Goal: Task Accomplishment & Management: Use online tool/utility

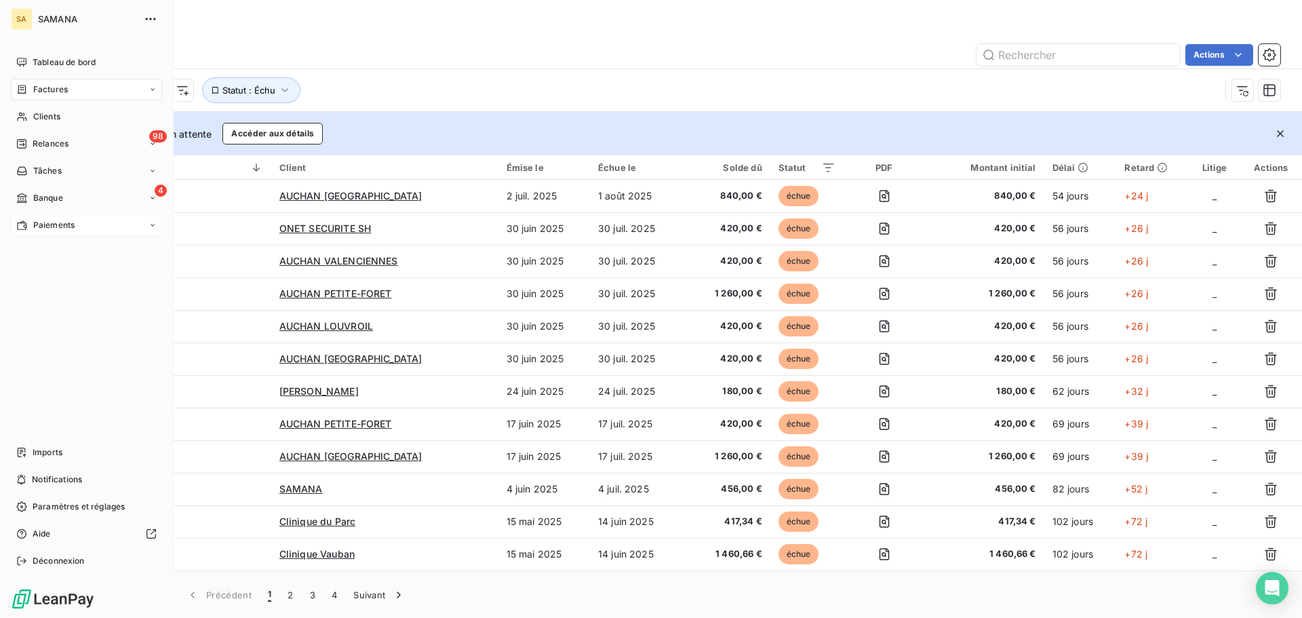
click at [56, 224] on span "Paiements" at bounding box center [53, 225] width 41 height 12
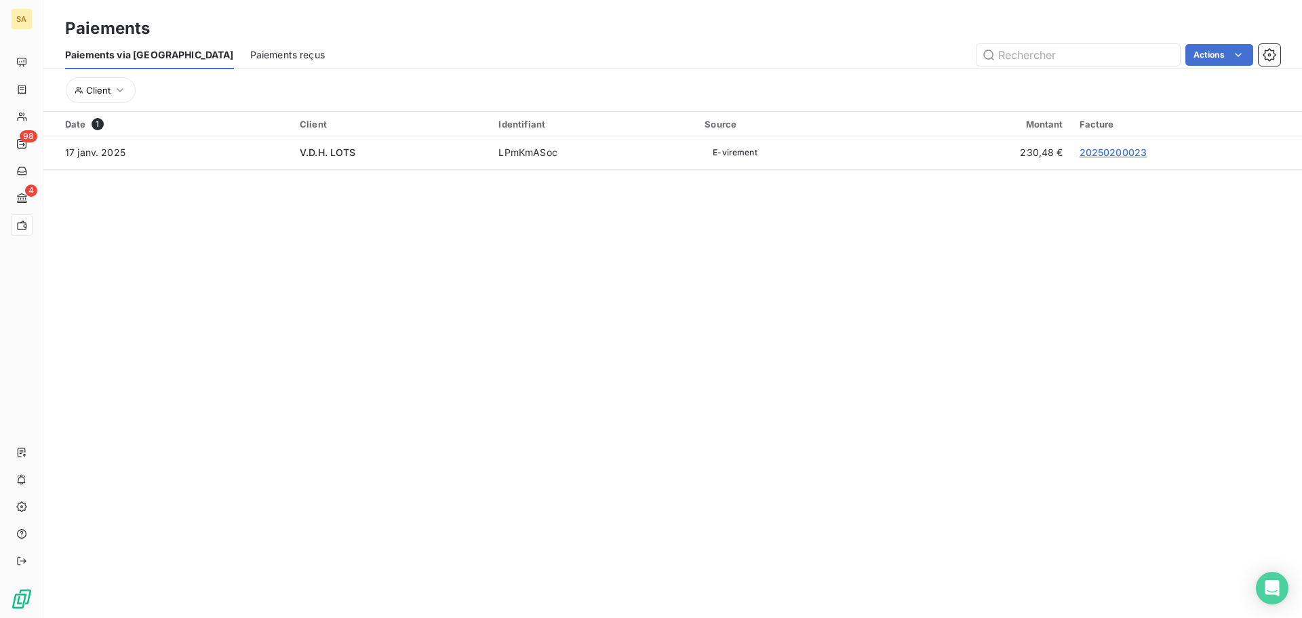
click at [250, 52] on span "Paiements reçus" at bounding box center [287, 55] width 75 height 14
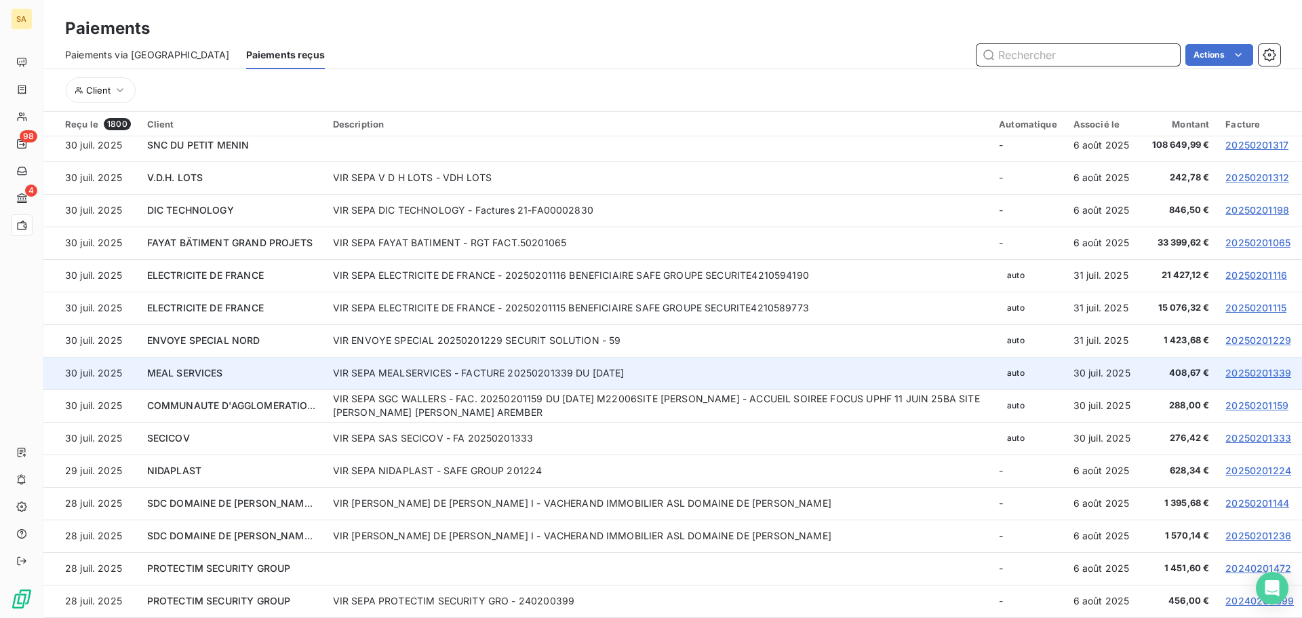
scroll to position [50, 0]
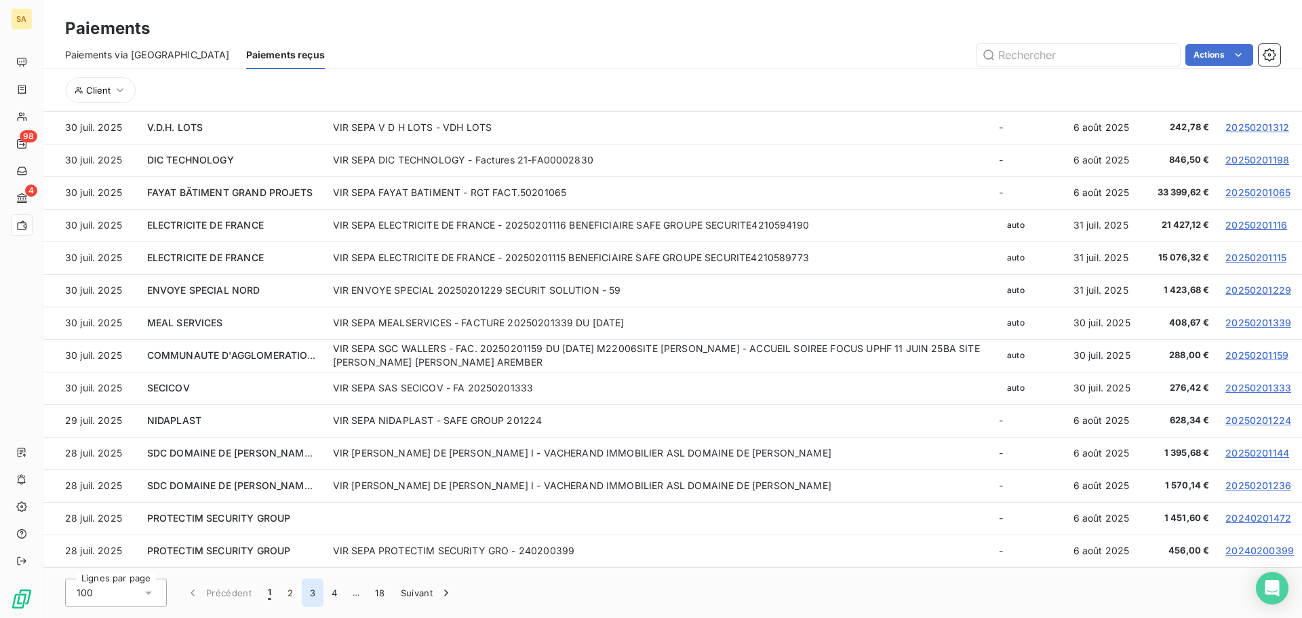
click at [318, 593] on button "3" at bounding box center [313, 592] width 22 height 28
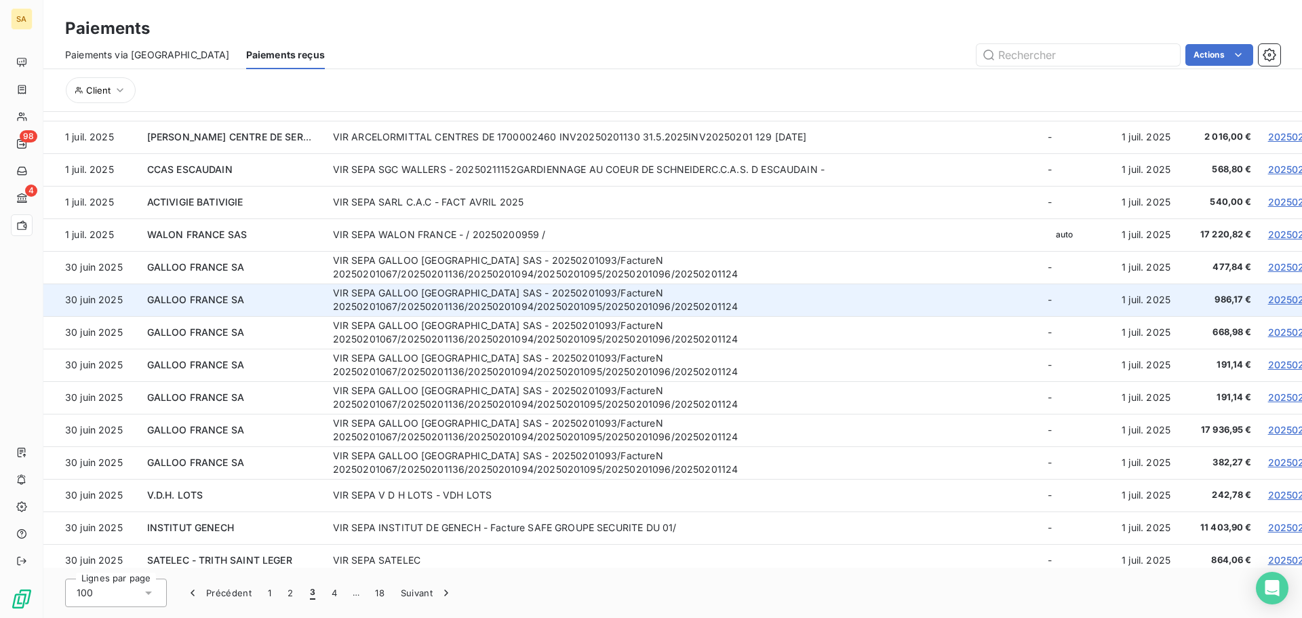
scroll to position [1757, 0]
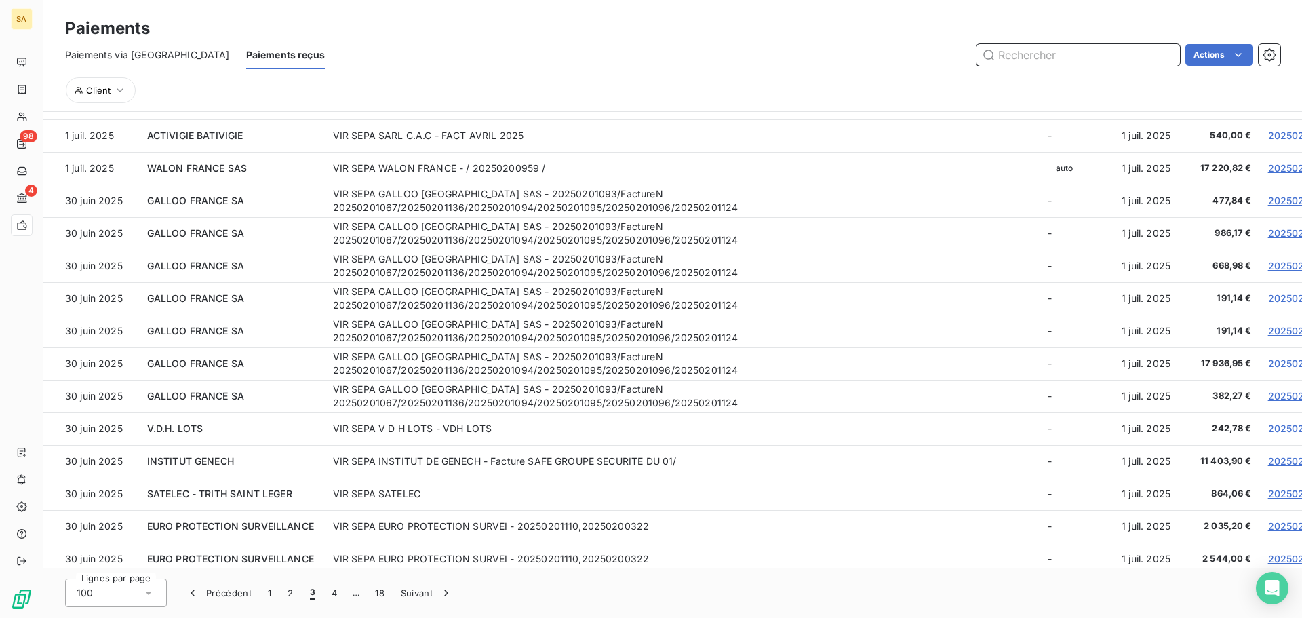
click at [1052, 56] on input "text" at bounding box center [1077, 55] width 203 height 22
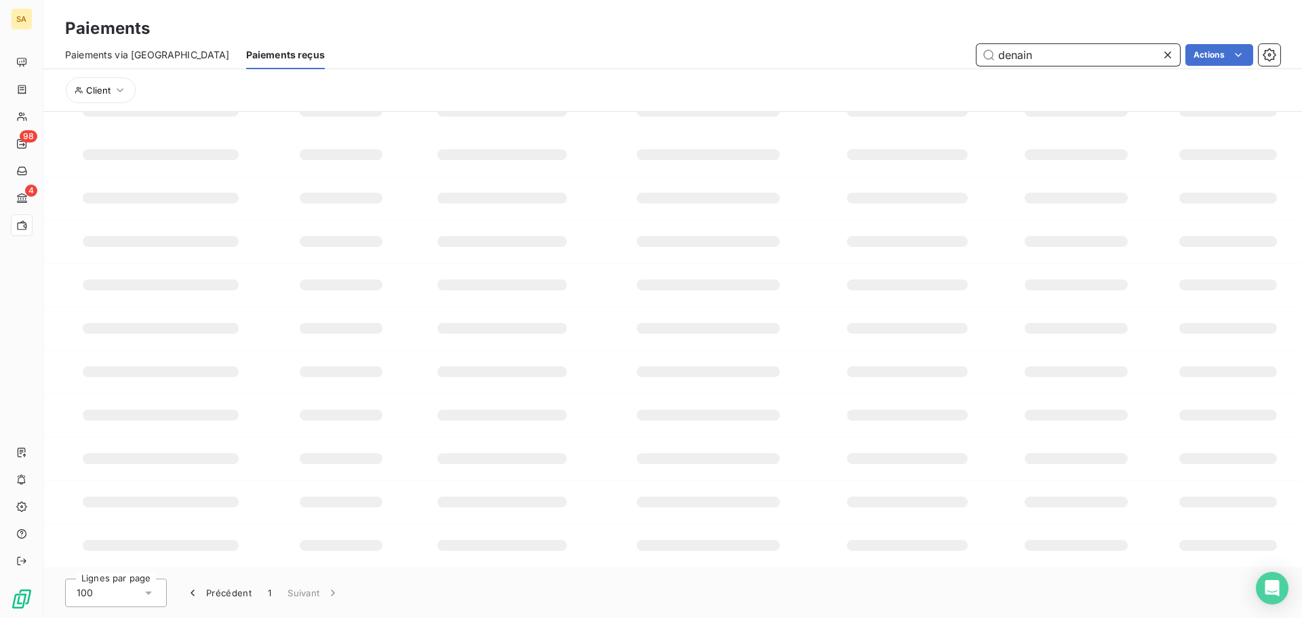
scroll to position [170, 0]
type input "denain"
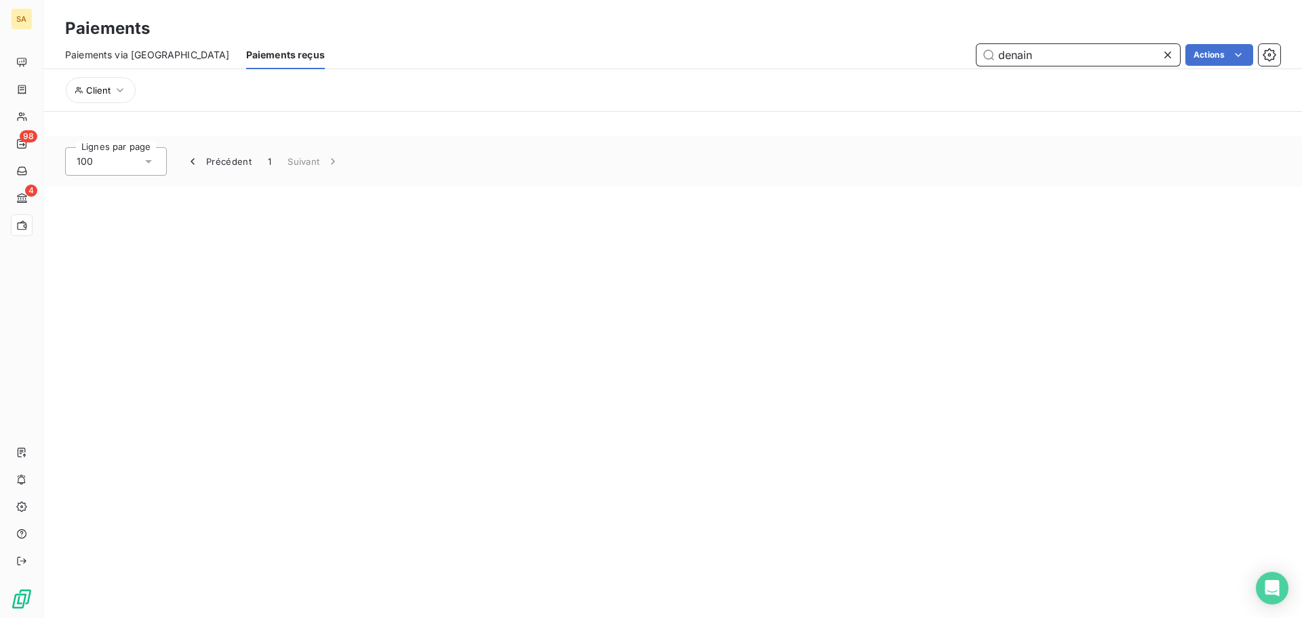
scroll to position [0, 0]
click at [1165, 55] on icon at bounding box center [1168, 55] width 14 height 14
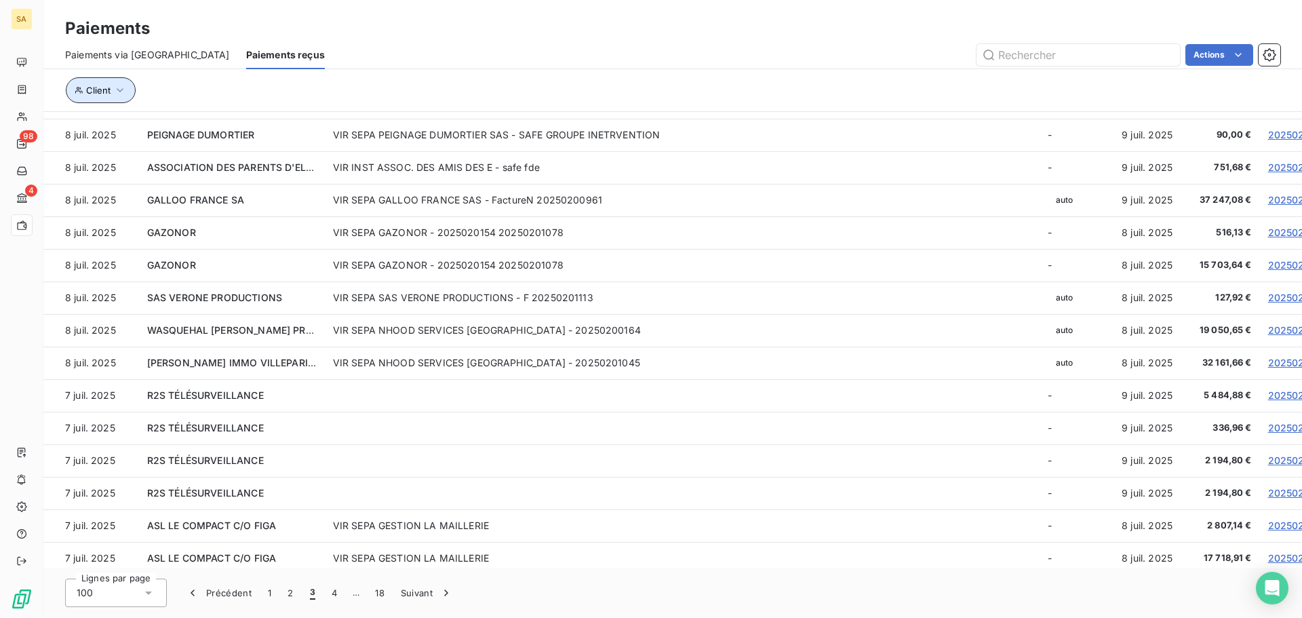
click at [94, 82] on button "Client" at bounding box center [101, 90] width 70 height 26
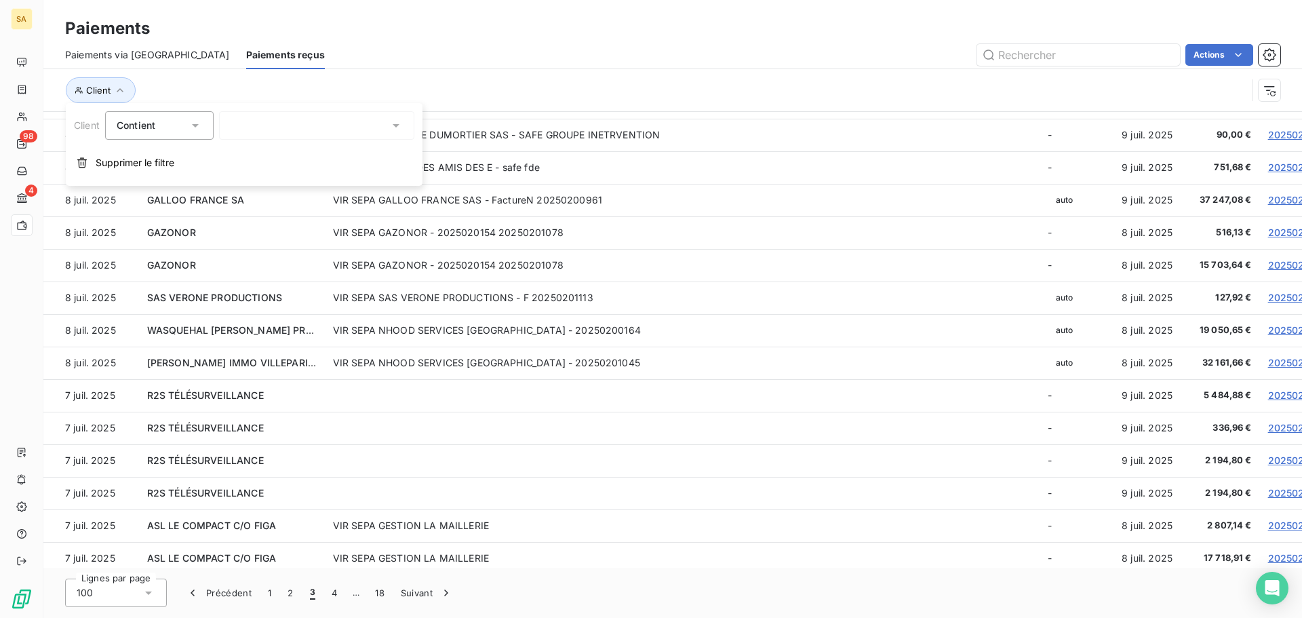
click at [262, 122] on div at bounding box center [316, 125] width 195 height 28
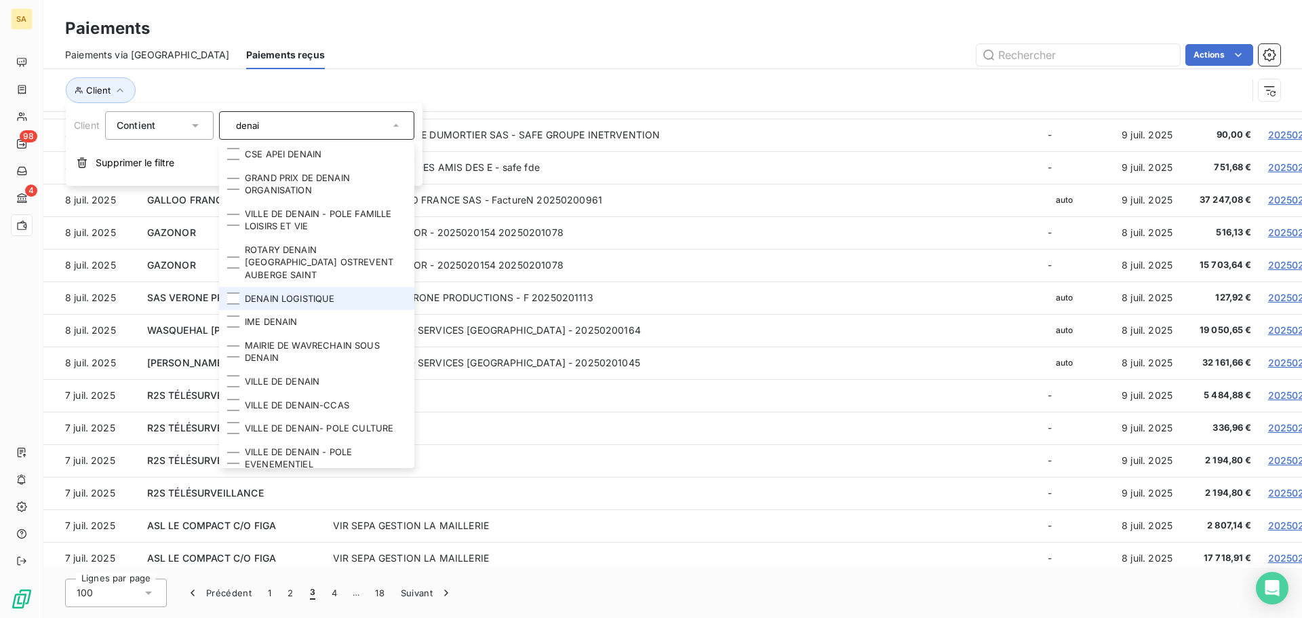
type input "denai"
click at [327, 292] on li "DENAIN LOGISTIQUE" at bounding box center [316, 299] width 195 height 24
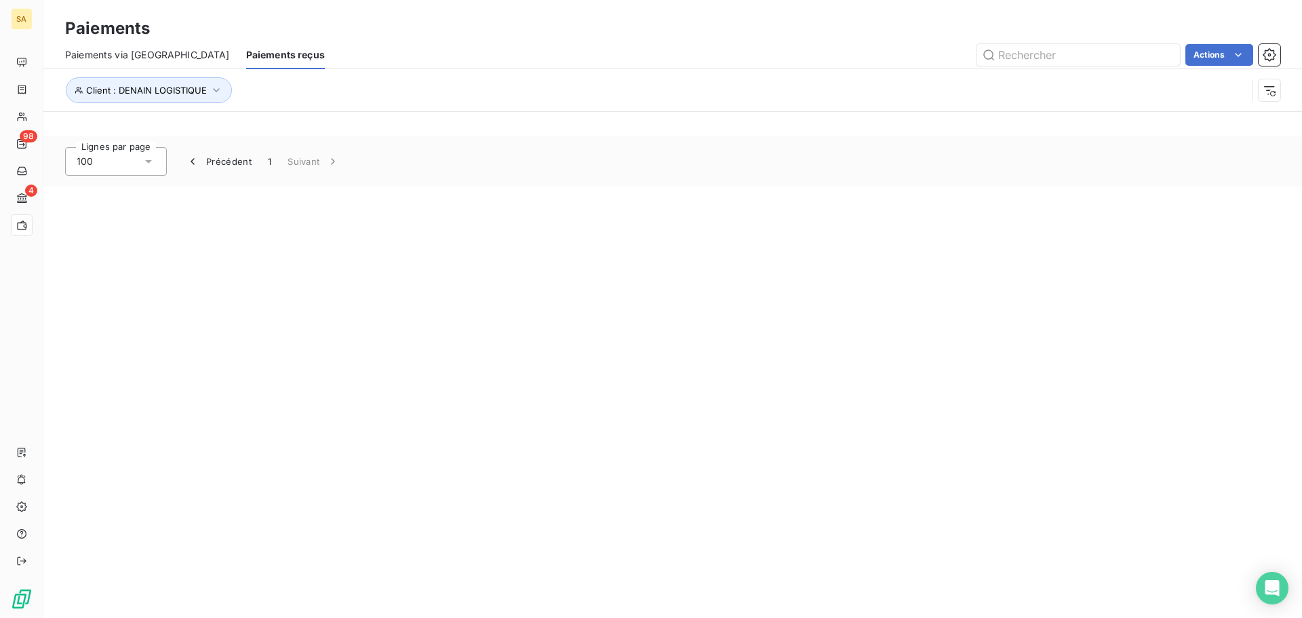
click at [574, 170] on div "Lignes par page 100 Précédent 1 Suivant" at bounding box center [672, 161] width 1258 height 50
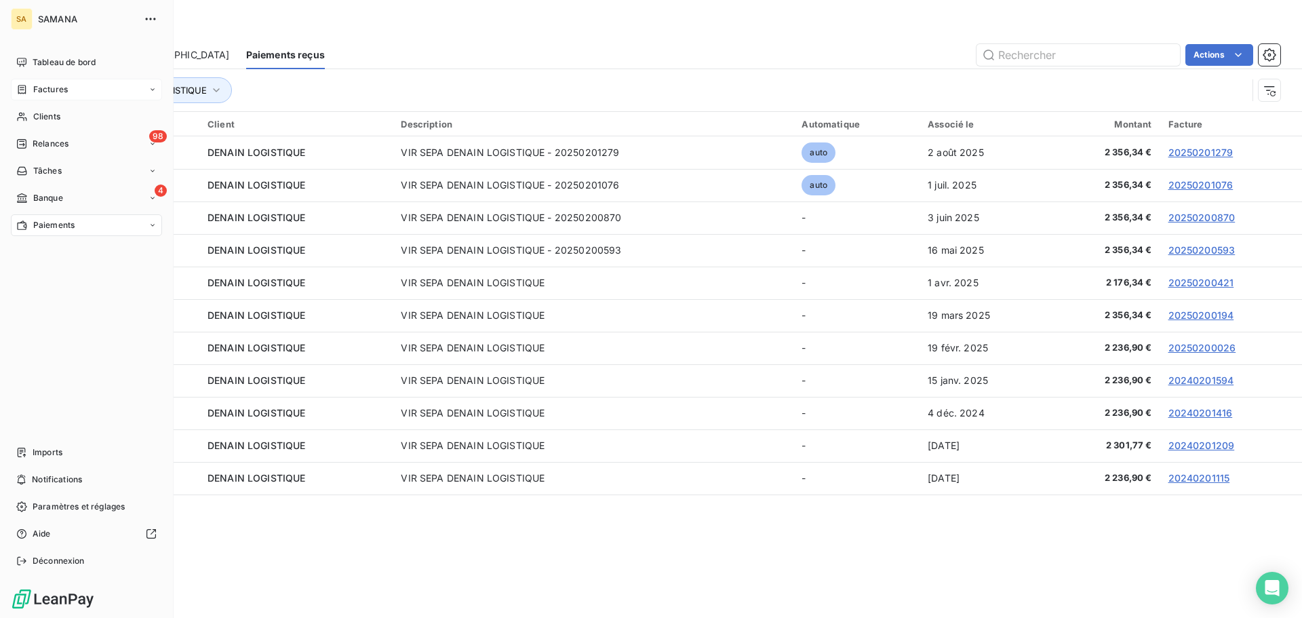
click at [29, 94] on div "Factures" at bounding box center [42, 89] width 52 height 12
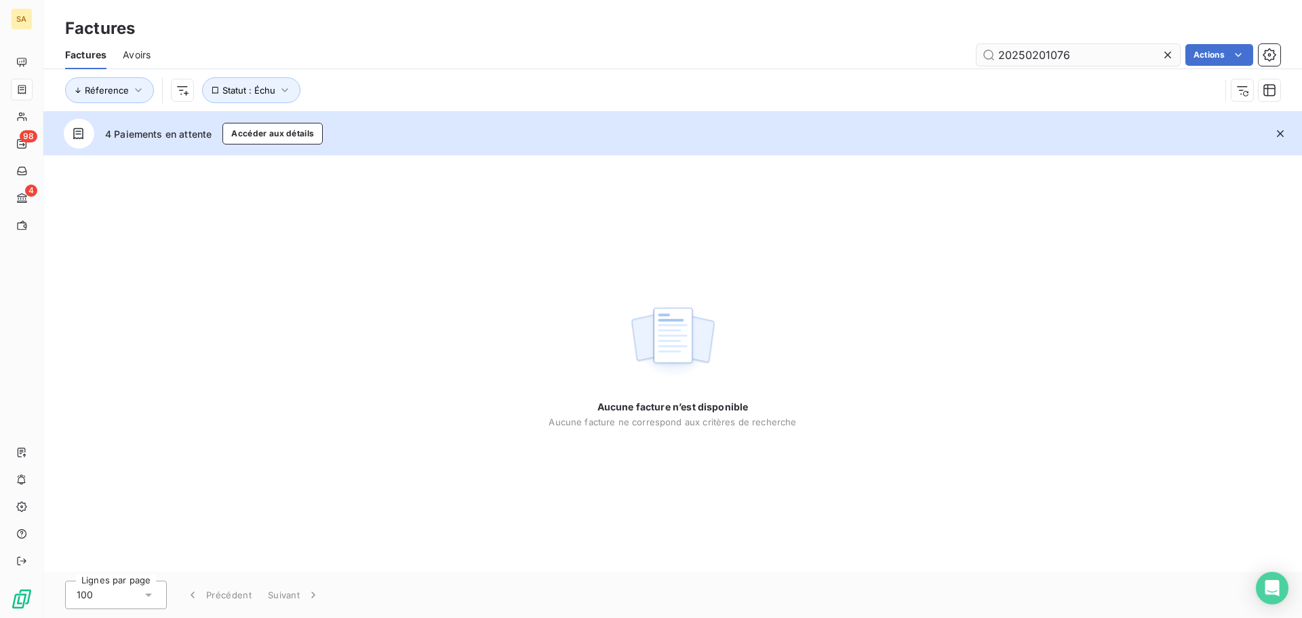
type input "20250201076"
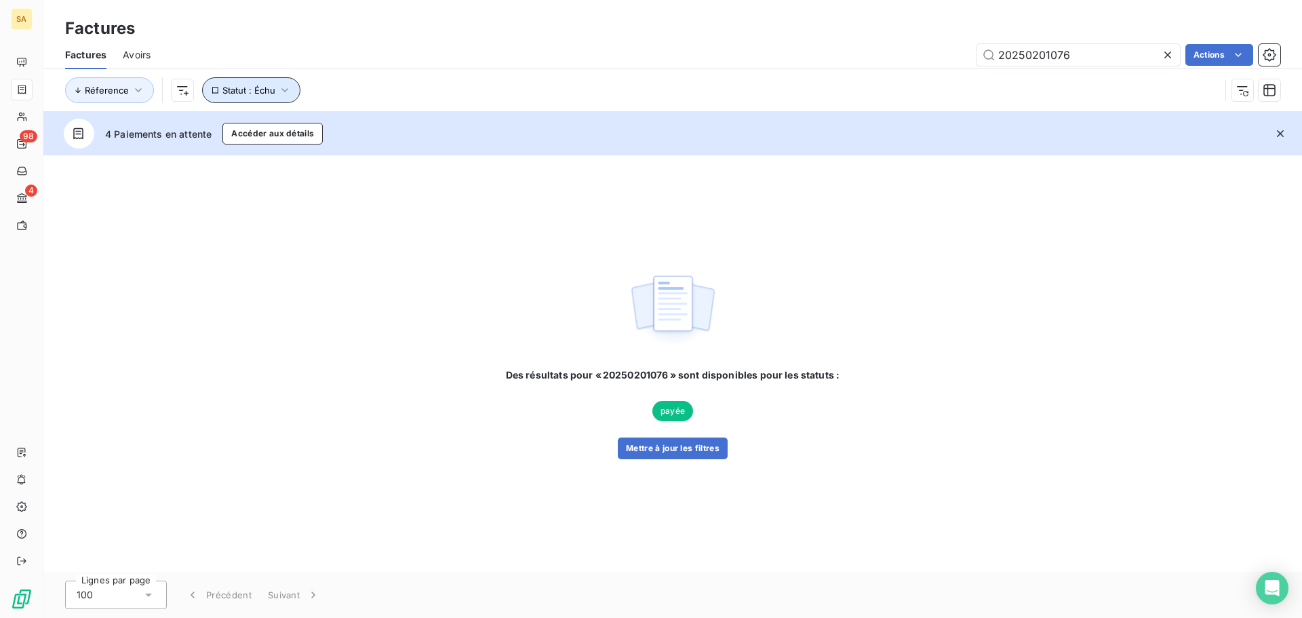
click at [285, 87] on icon "button" at bounding box center [285, 90] width 14 height 14
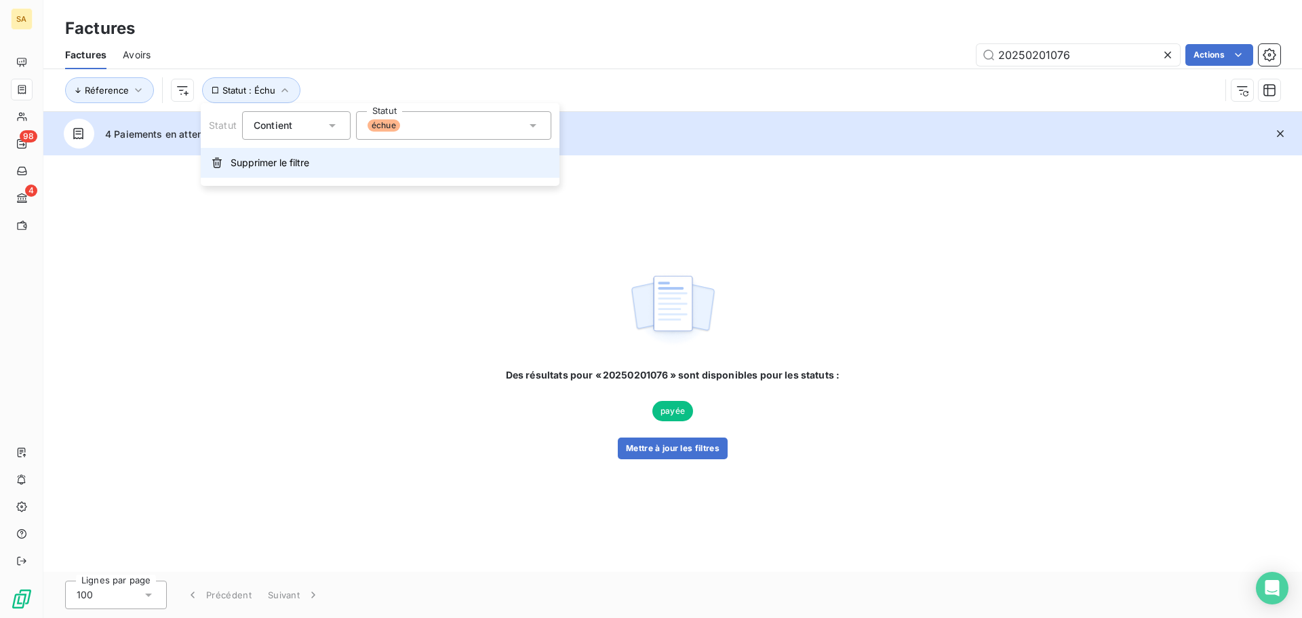
click at [279, 160] on span "Supprimer le filtre" at bounding box center [270, 163] width 79 height 14
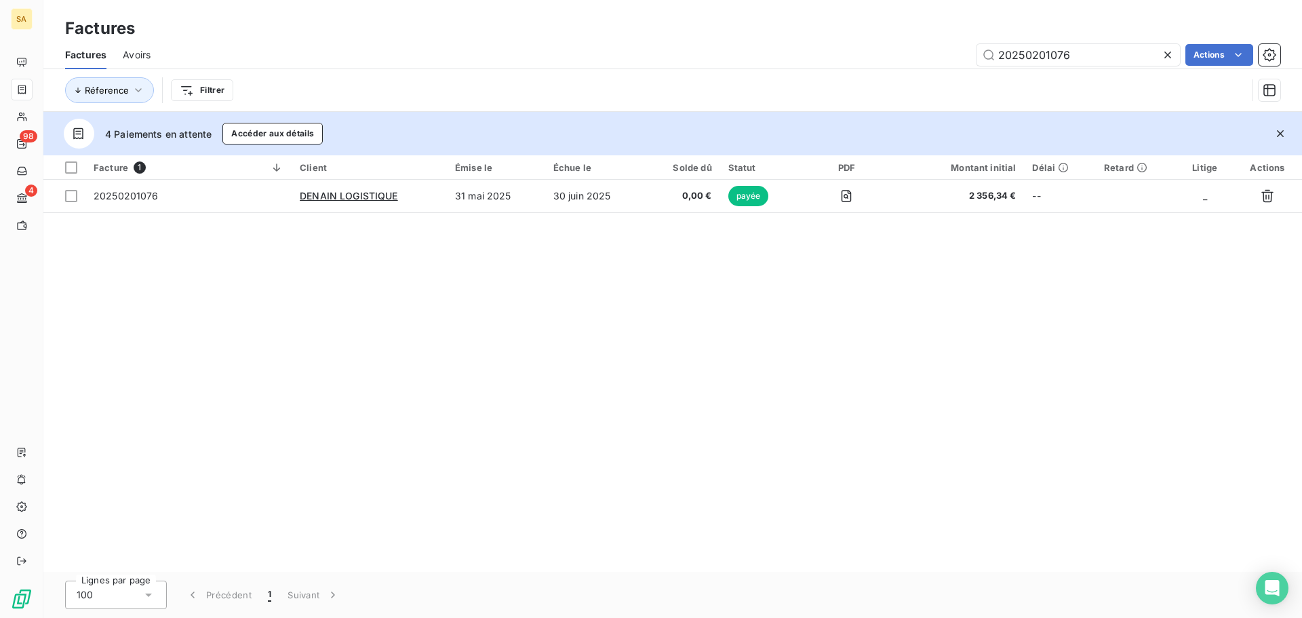
click at [150, 58] on span "Avoirs" at bounding box center [137, 55] width 28 height 14
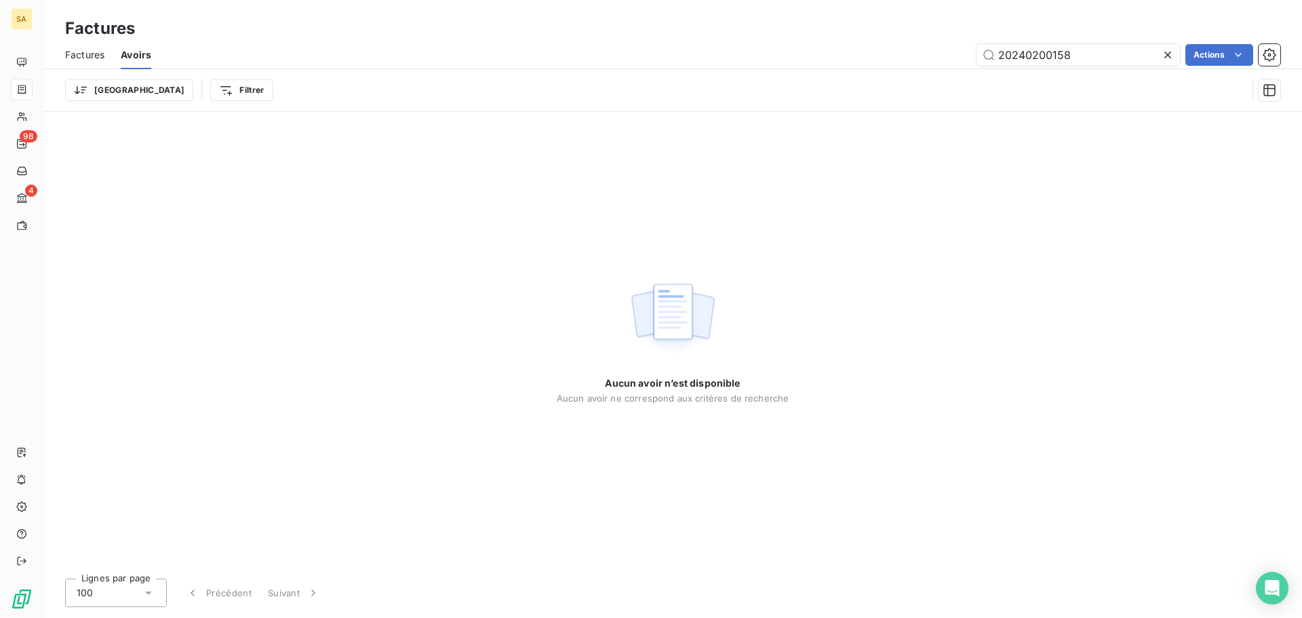
click at [1166, 56] on icon at bounding box center [1167, 55] width 7 height 7
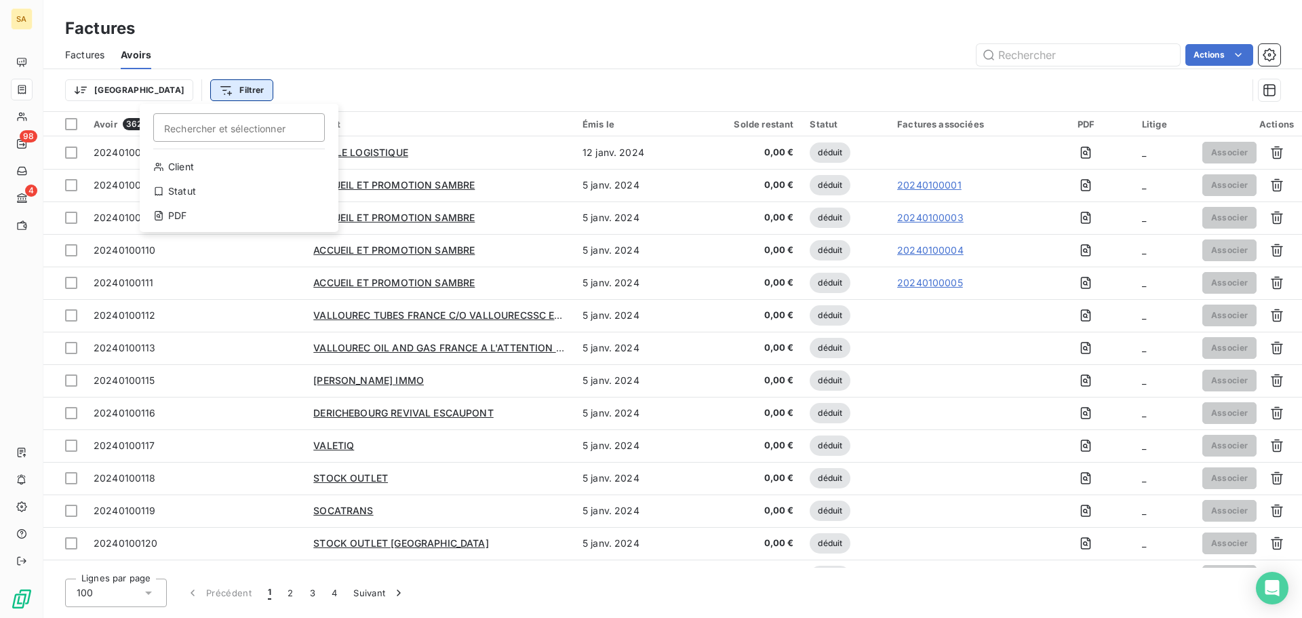
click at [187, 90] on html "SA 98 4 Factures Factures Avoirs Actions Trier Filtrer Rechercher et sélectionn…" at bounding box center [651, 309] width 1302 height 618
click at [174, 185] on div "Statut" at bounding box center [239, 191] width 188 height 22
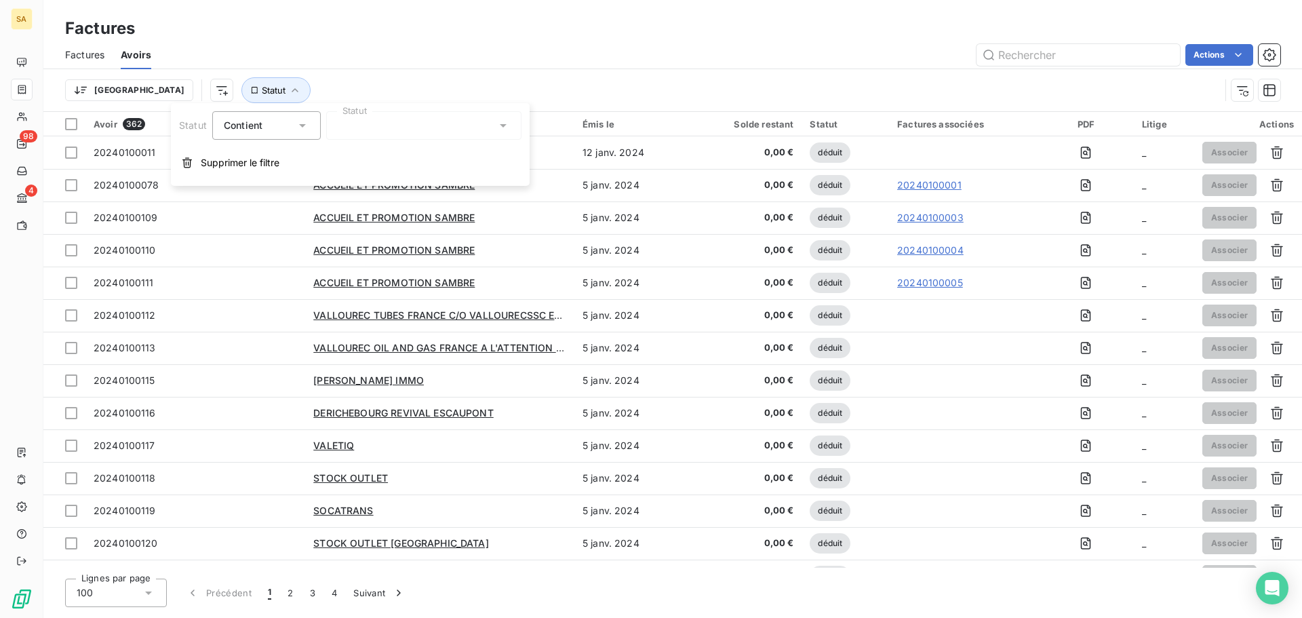
click at [418, 113] on div at bounding box center [423, 125] width 195 height 28
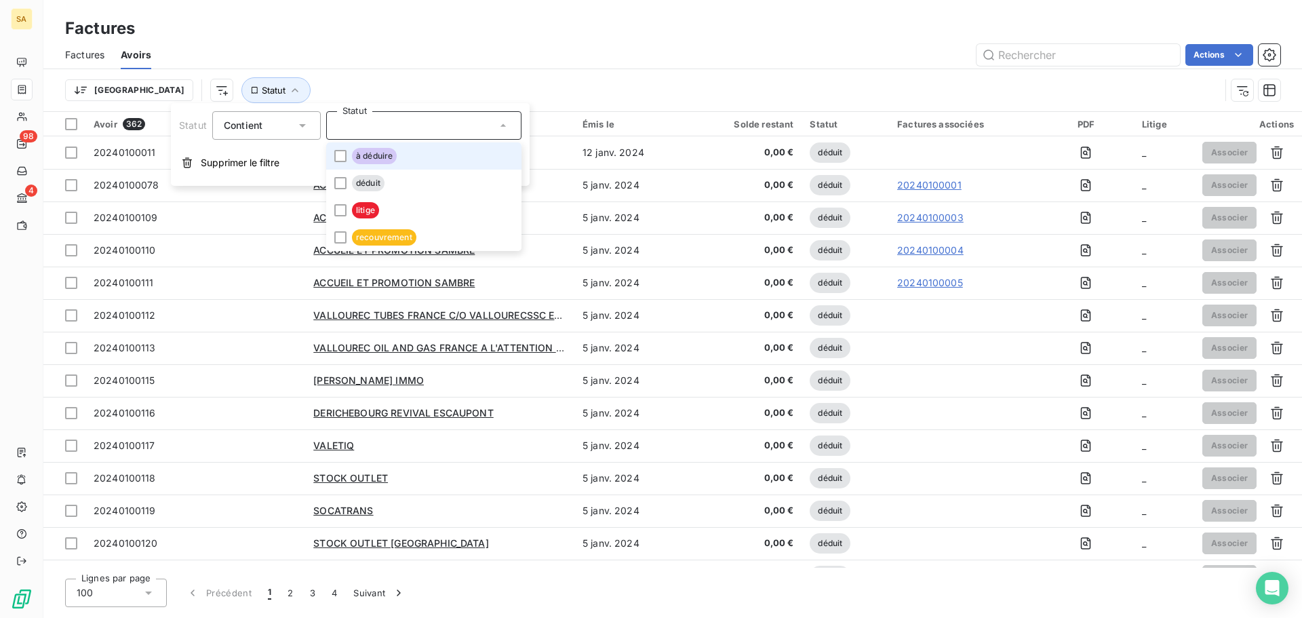
click at [415, 150] on li "à déduire" at bounding box center [423, 155] width 195 height 27
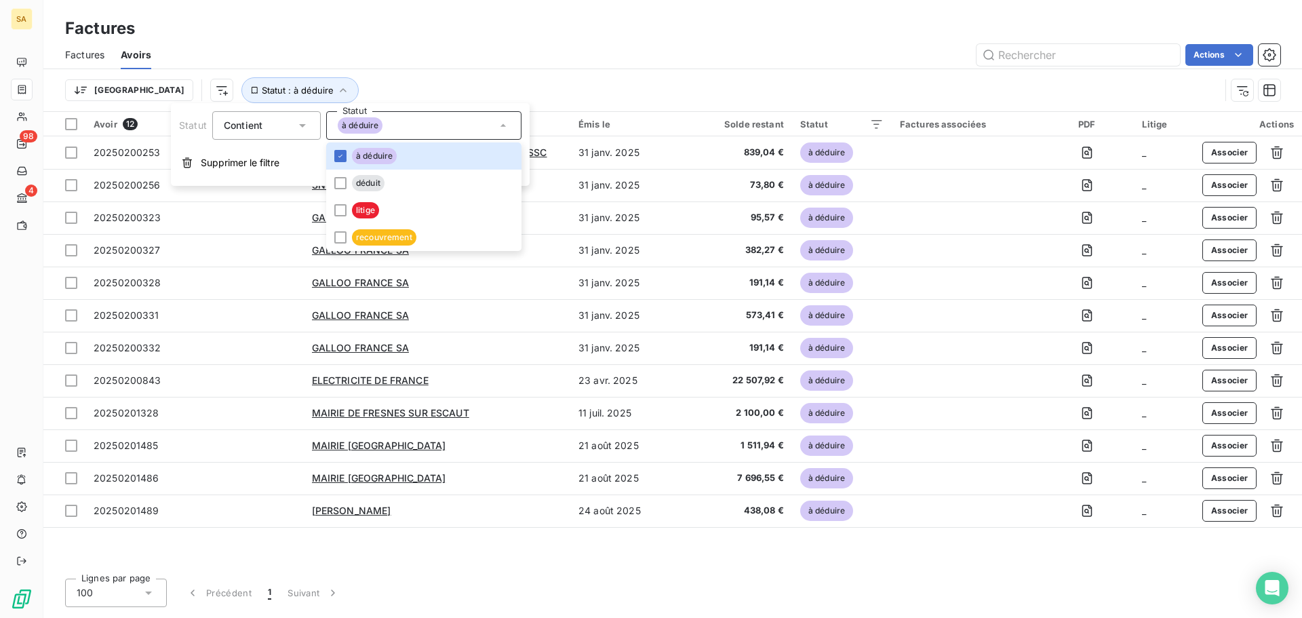
click at [511, 563] on div "Avoir 12 Client Émis le Solde restant Statut Factures associées PDF Litige Acti…" at bounding box center [672, 340] width 1258 height 456
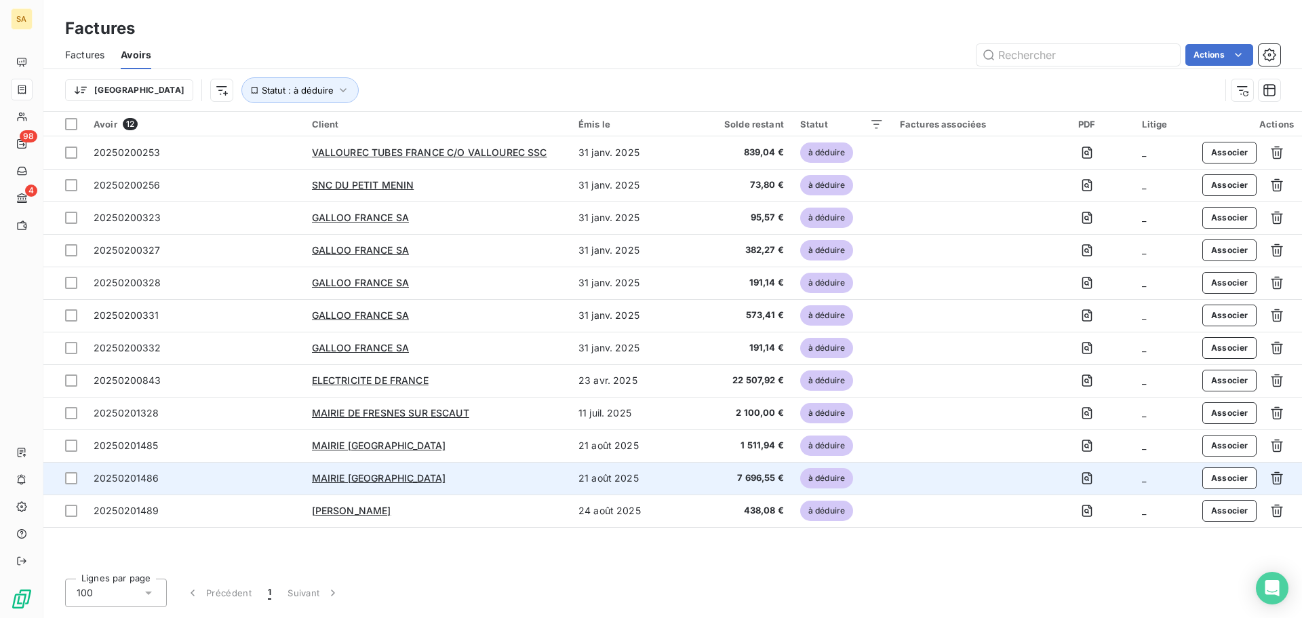
click at [123, 473] on span "20250201486" at bounding box center [127, 478] width 66 height 12
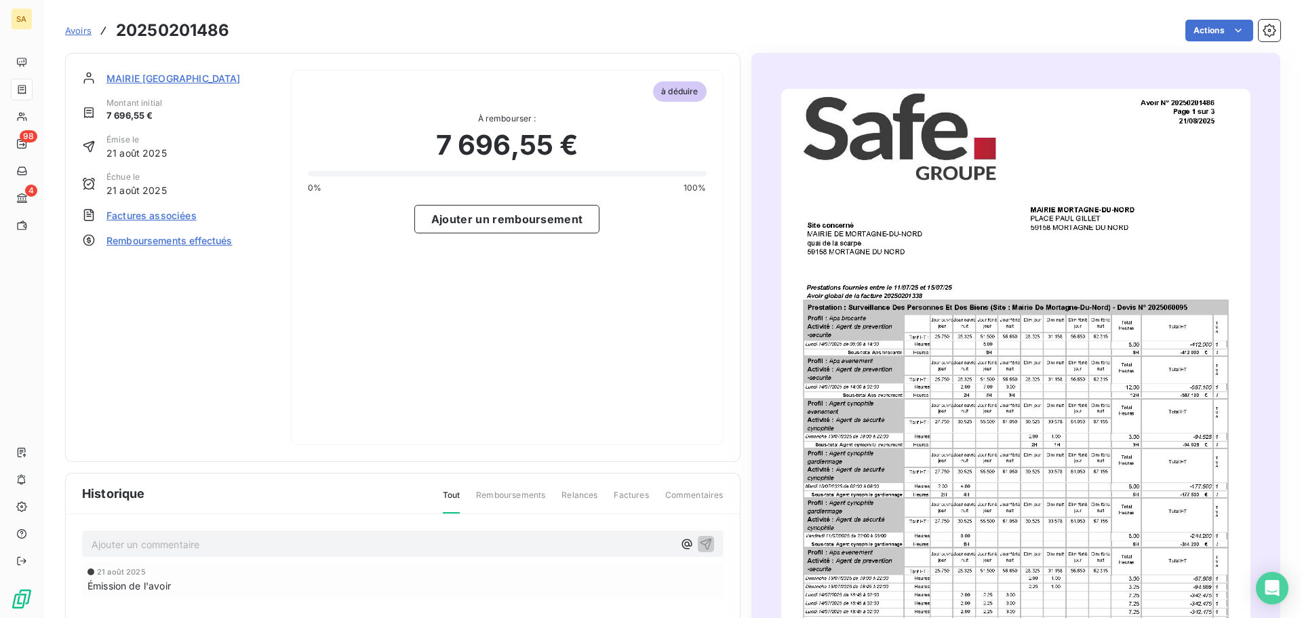
click at [176, 216] on span "Factures associées" at bounding box center [151, 215] width 90 height 14
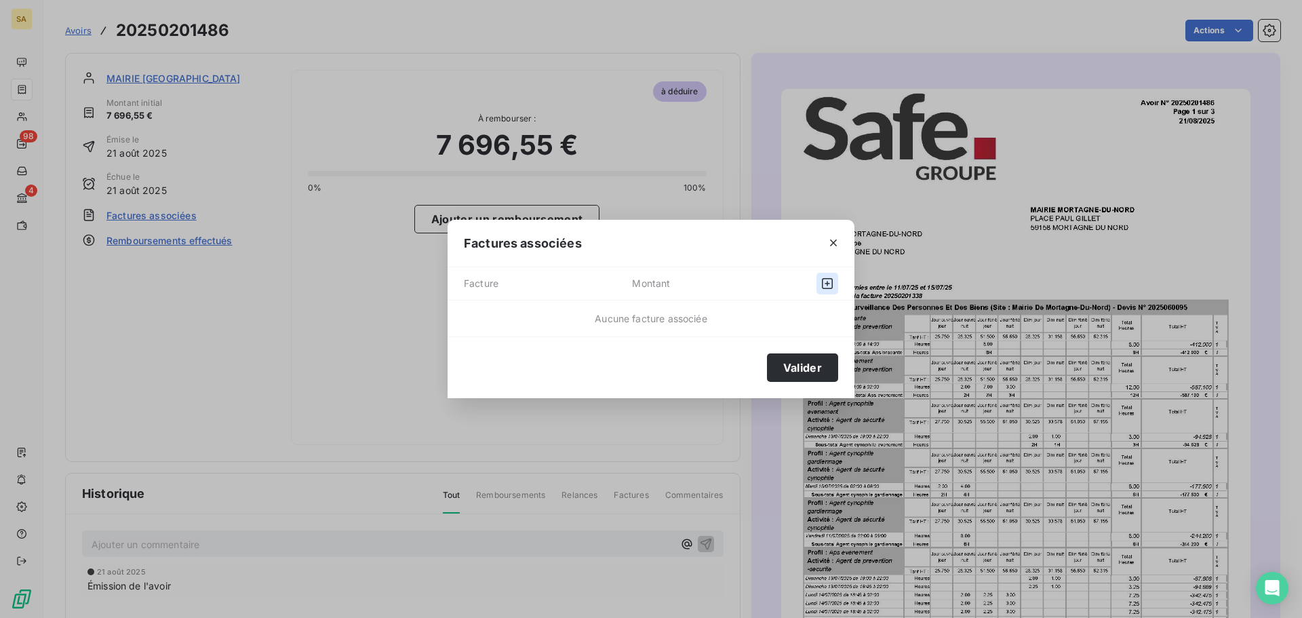
click at [831, 282] on icon "button" at bounding box center [827, 284] width 14 height 14
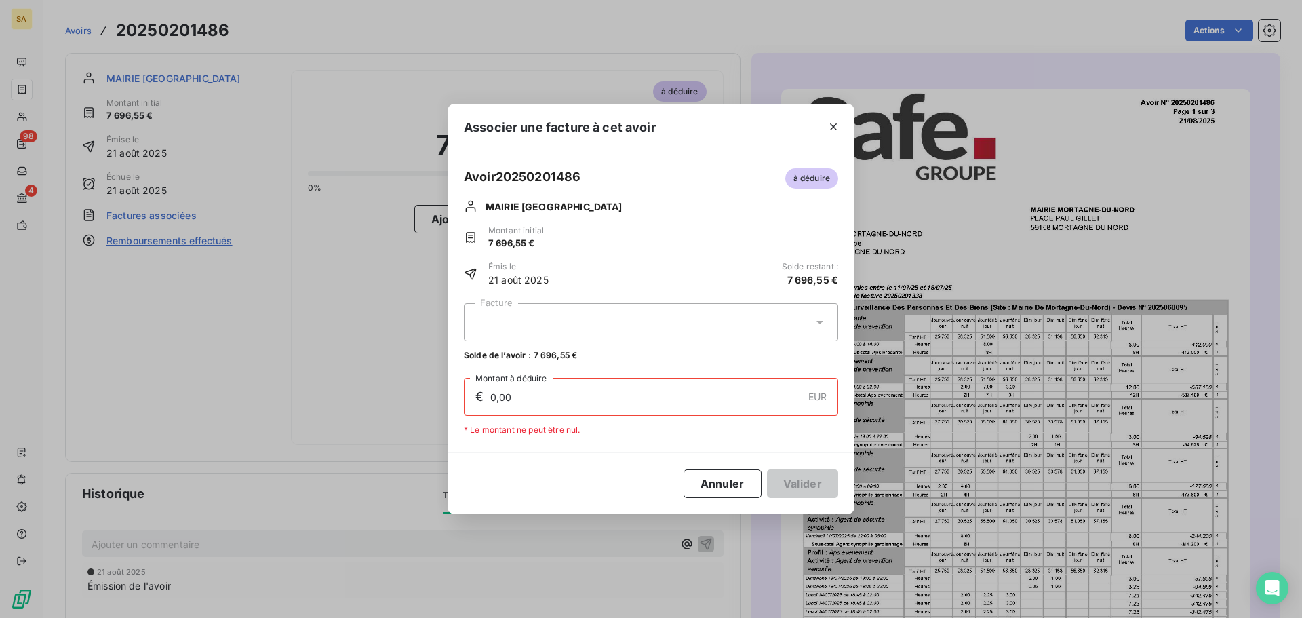
click at [806, 330] on div at bounding box center [651, 322] width 374 height 38
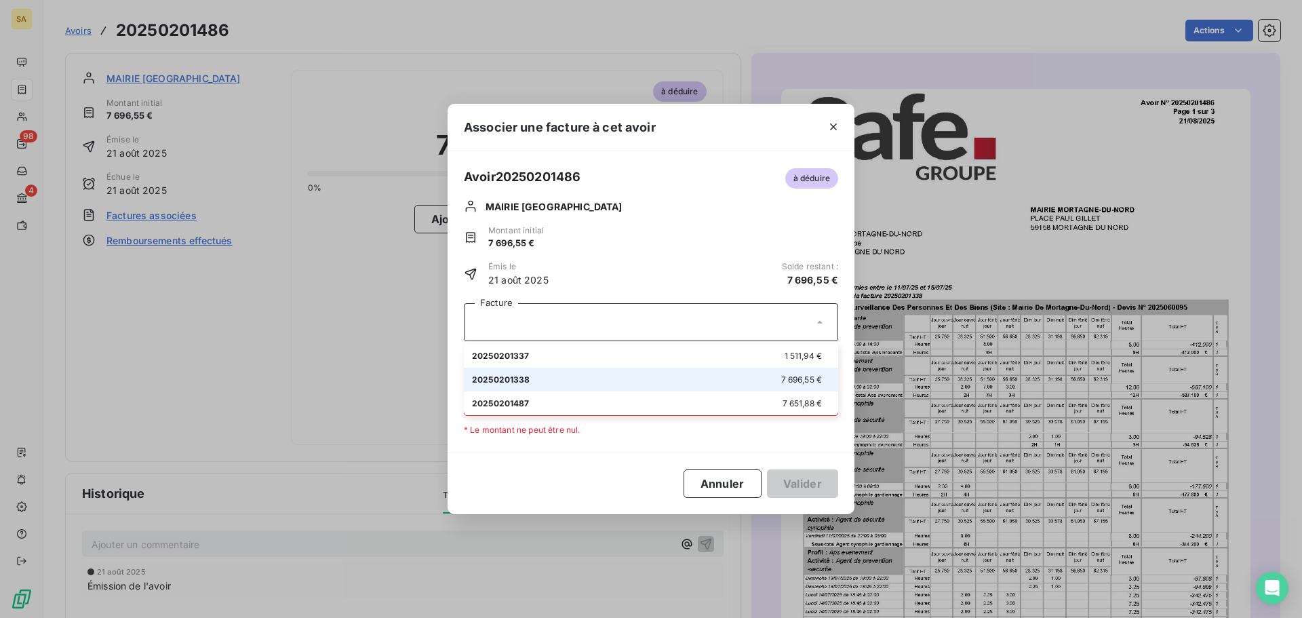
click at [793, 374] on span "7 696,55 €" at bounding box center [801, 379] width 41 height 10
type input "7 696,55"
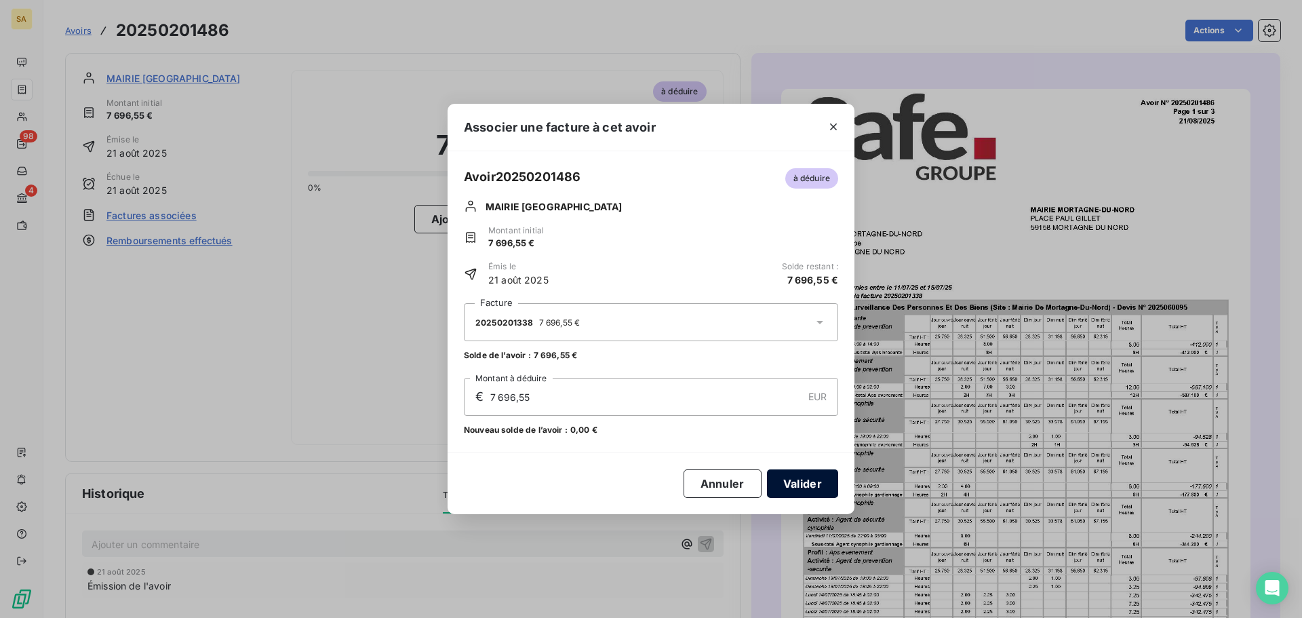
click at [810, 478] on button "Valider" at bounding box center [802, 483] width 71 height 28
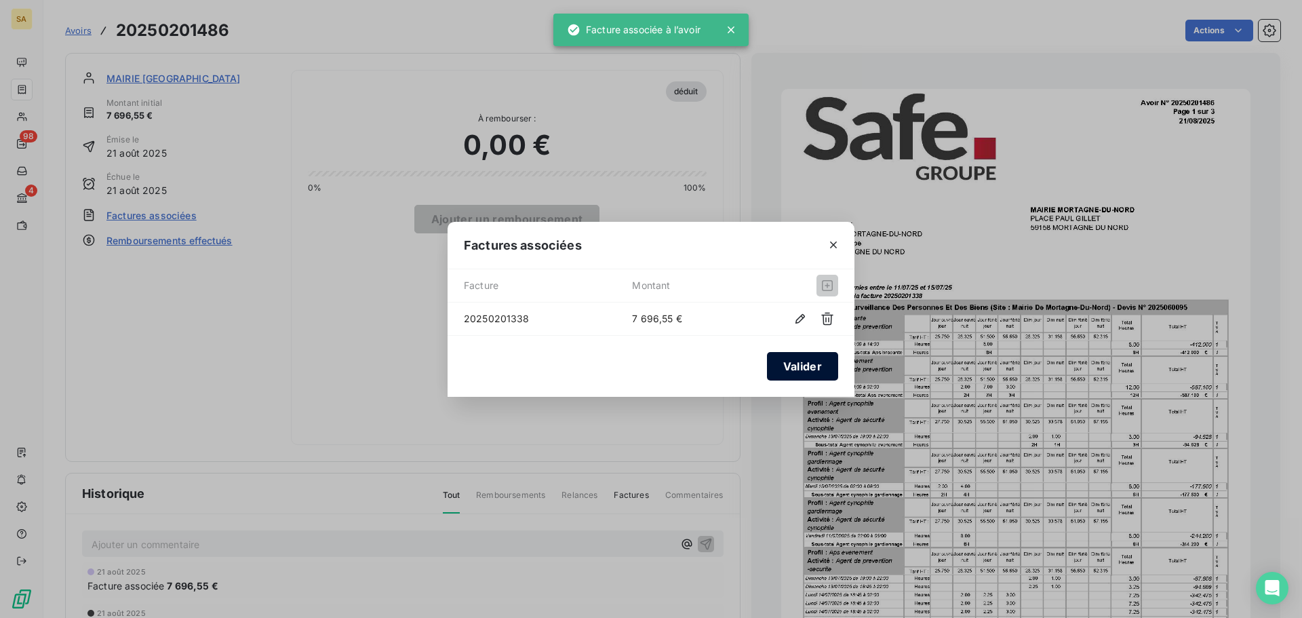
click at [803, 371] on button "Valider" at bounding box center [802, 366] width 71 height 28
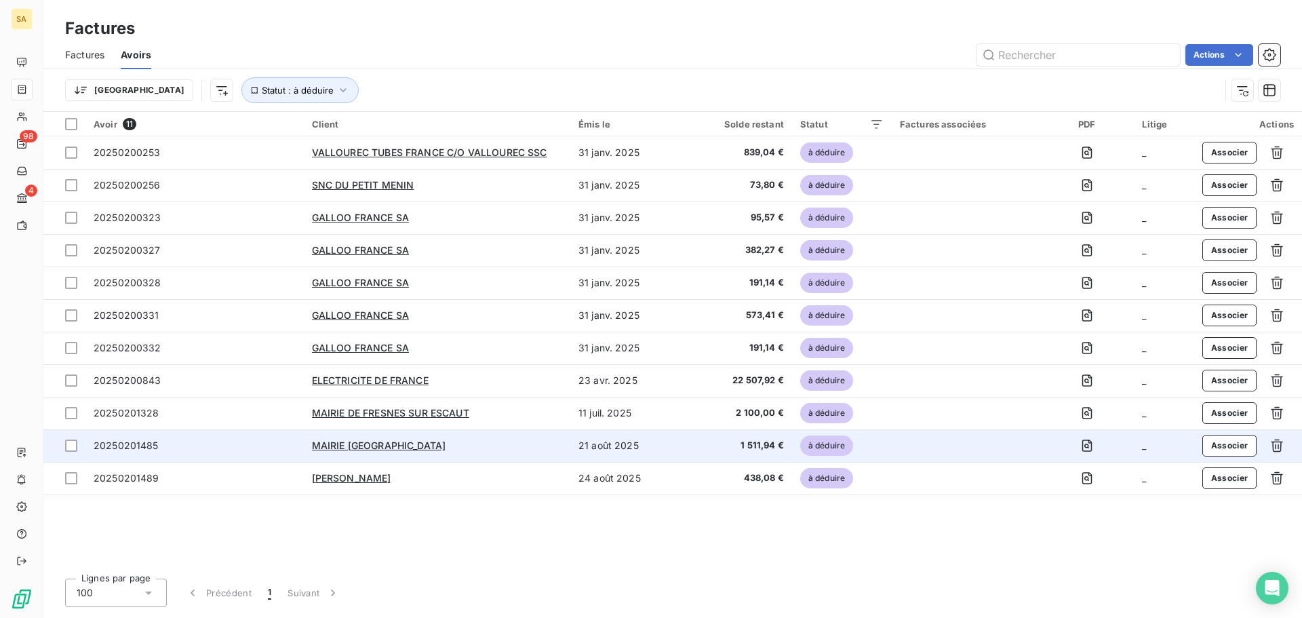
click at [228, 449] on div "20250201485" at bounding box center [195, 446] width 202 height 14
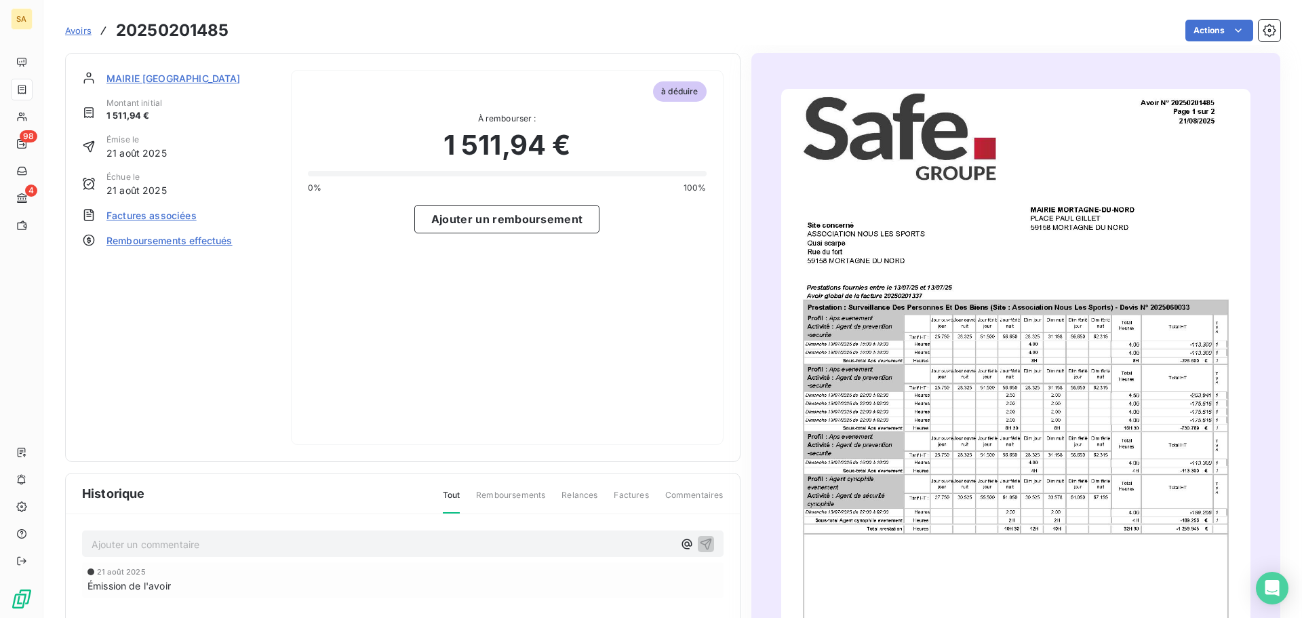
click at [183, 214] on span "Factures associées" at bounding box center [151, 215] width 90 height 14
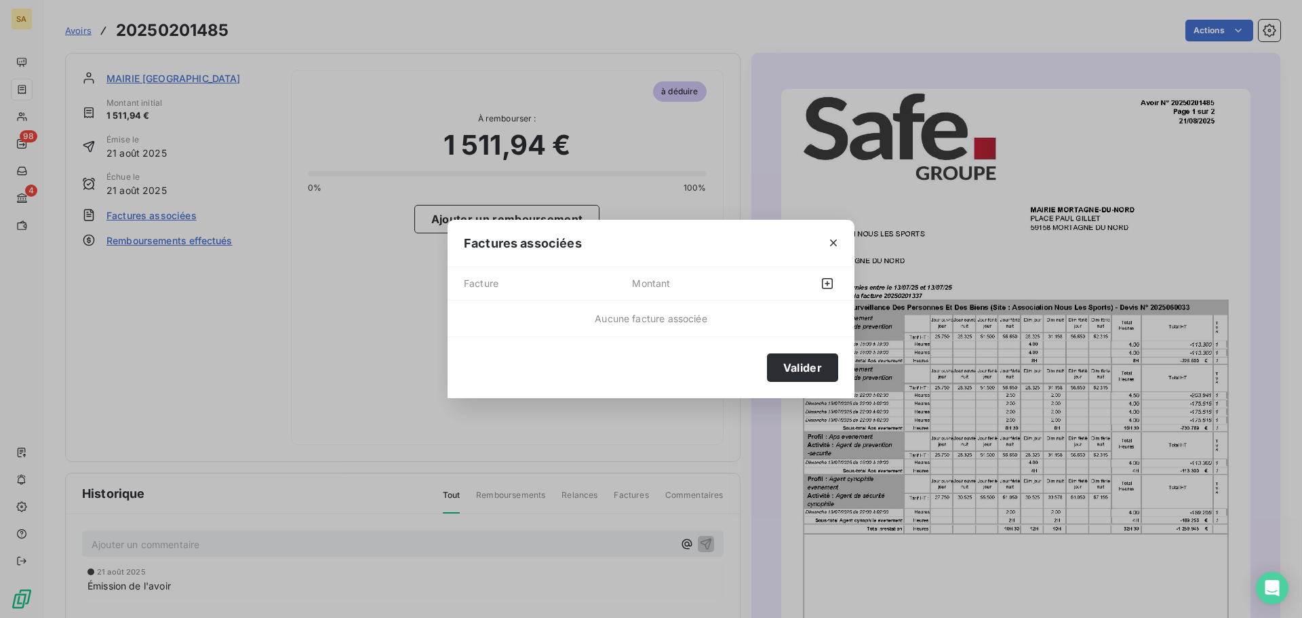
click at [804, 284] on div at bounding box center [800, 284] width 75 height 22
click at [832, 283] on icon "button" at bounding box center [827, 283] width 11 height 11
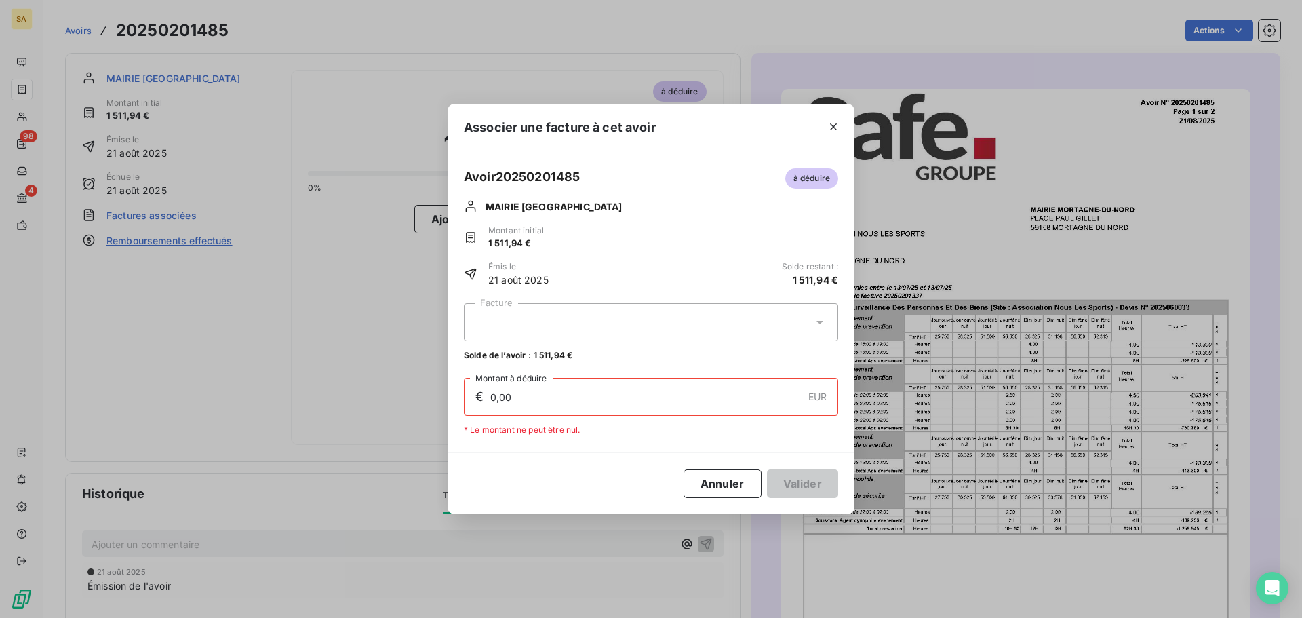
click at [799, 335] on div at bounding box center [651, 322] width 374 height 38
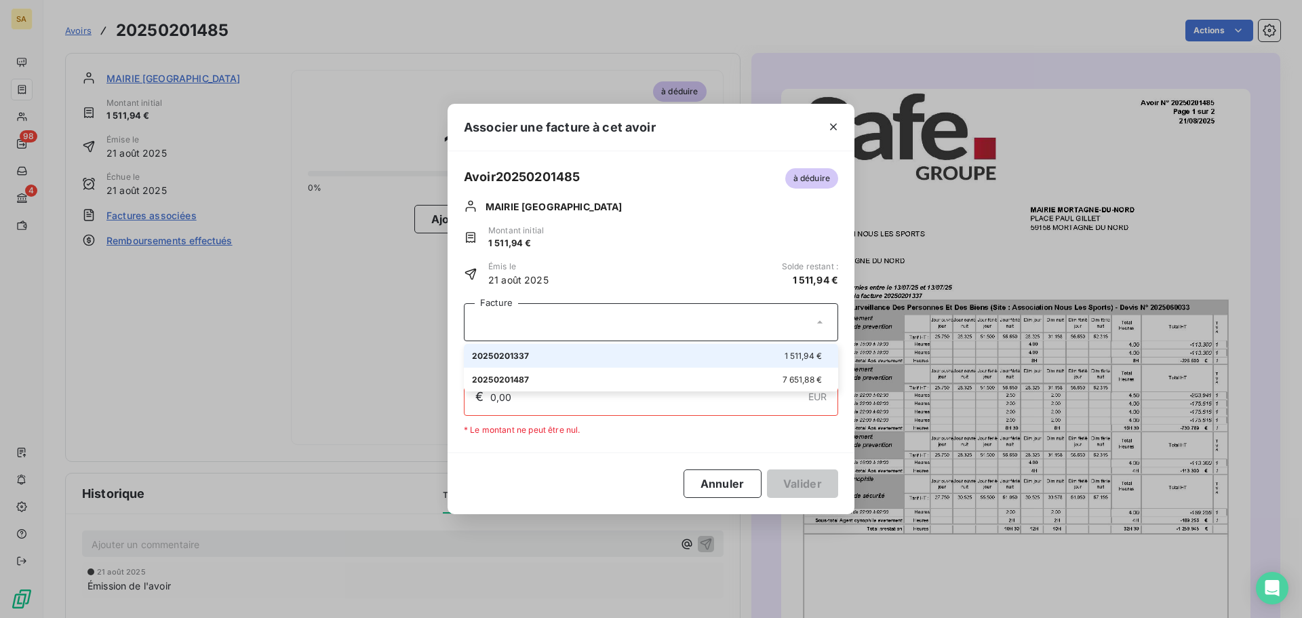
click at [790, 347] on li "20250201337 1 511,94 €" at bounding box center [651, 356] width 374 height 24
type input "1 511,94"
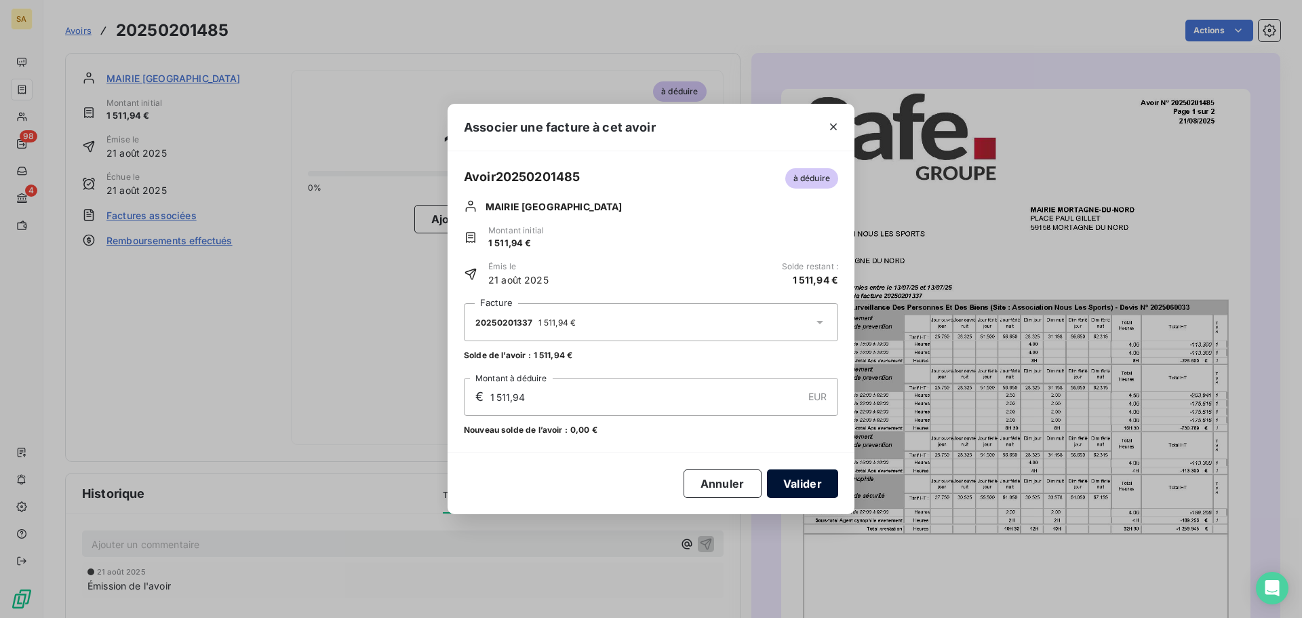
click at [814, 485] on button "Valider" at bounding box center [802, 483] width 71 height 28
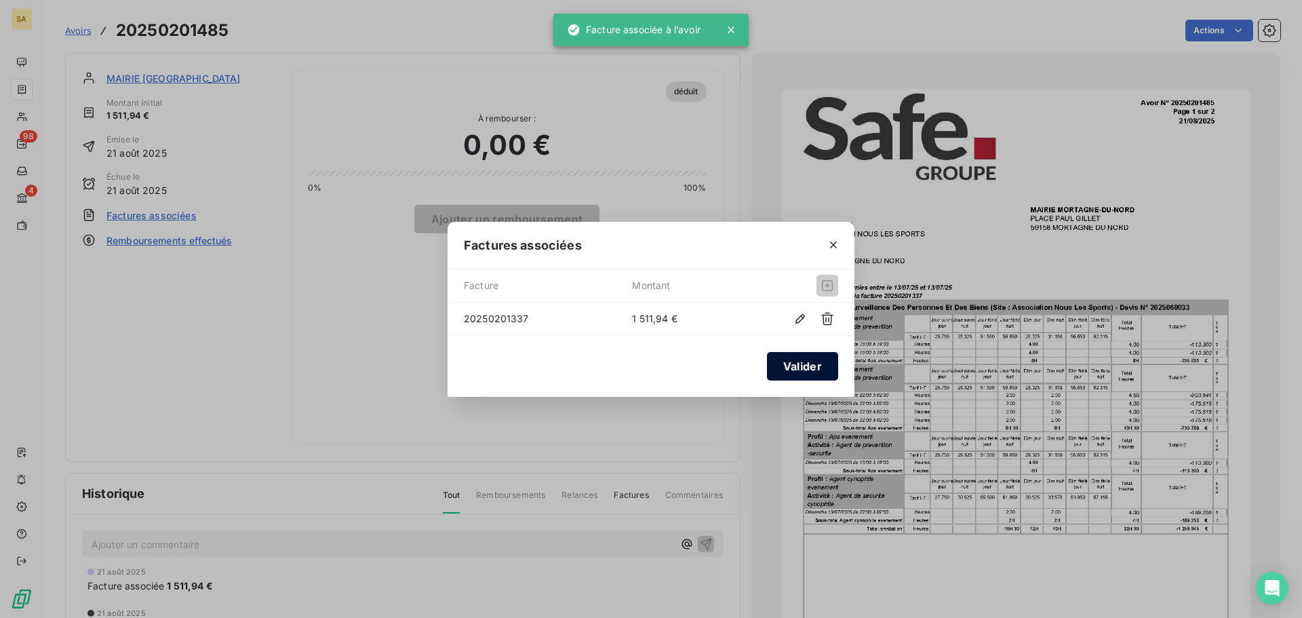
click at [803, 370] on button "Valider" at bounding box center [802, 366] width 71 height 28
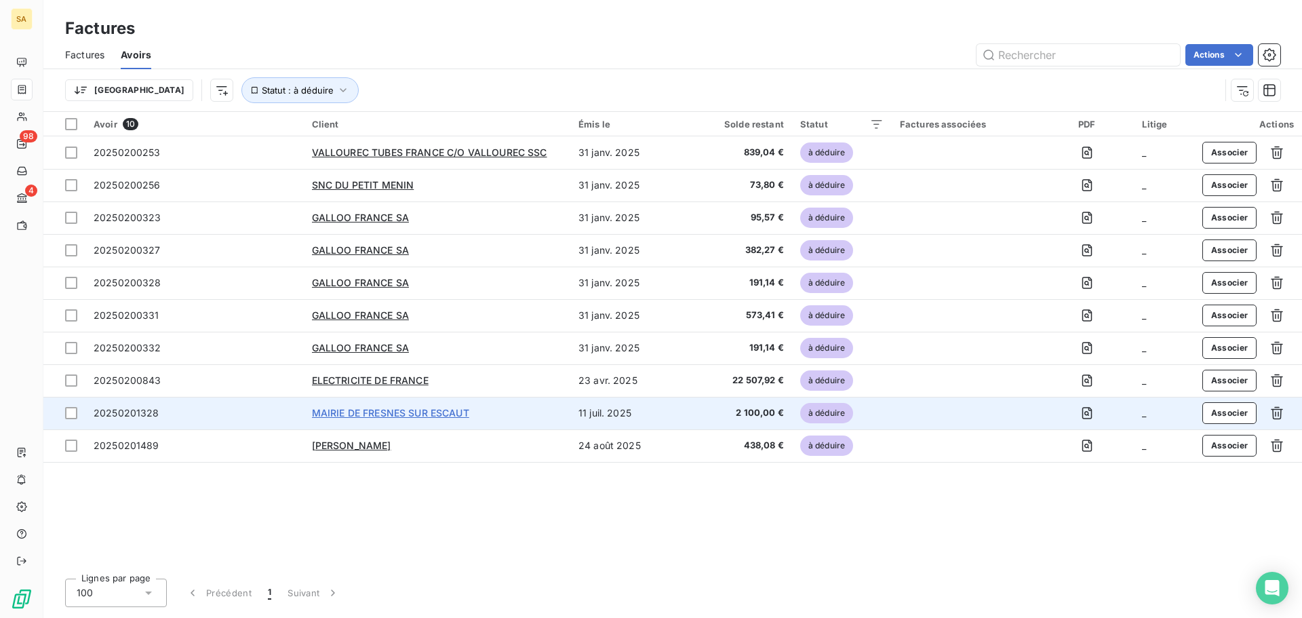
click at [407, 412] on span "MAIRIE DE FRESNES SUR ESCAUT" at bounding box center [390, 413] width 157 height 12
click at [121, 410] on span "20250201328" at bounding box center [127, 413] width 66 height 12
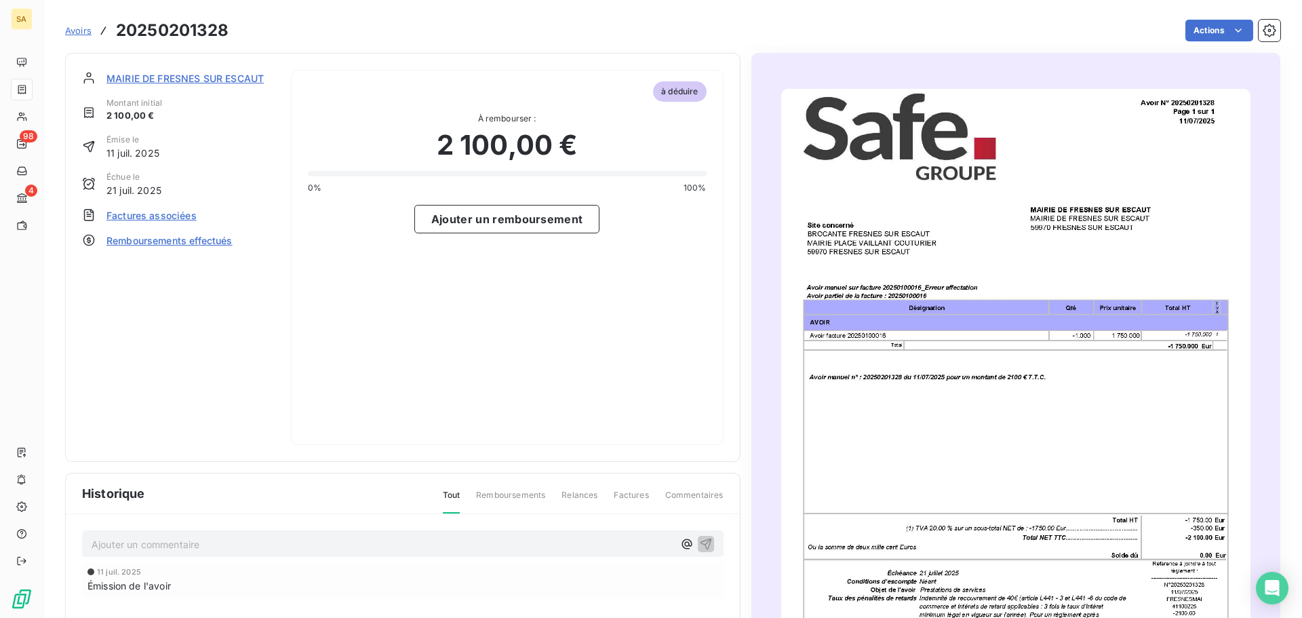
click at [174, 214] on span "Factures associées" at bounding box center [151, 215] width 90 height 14
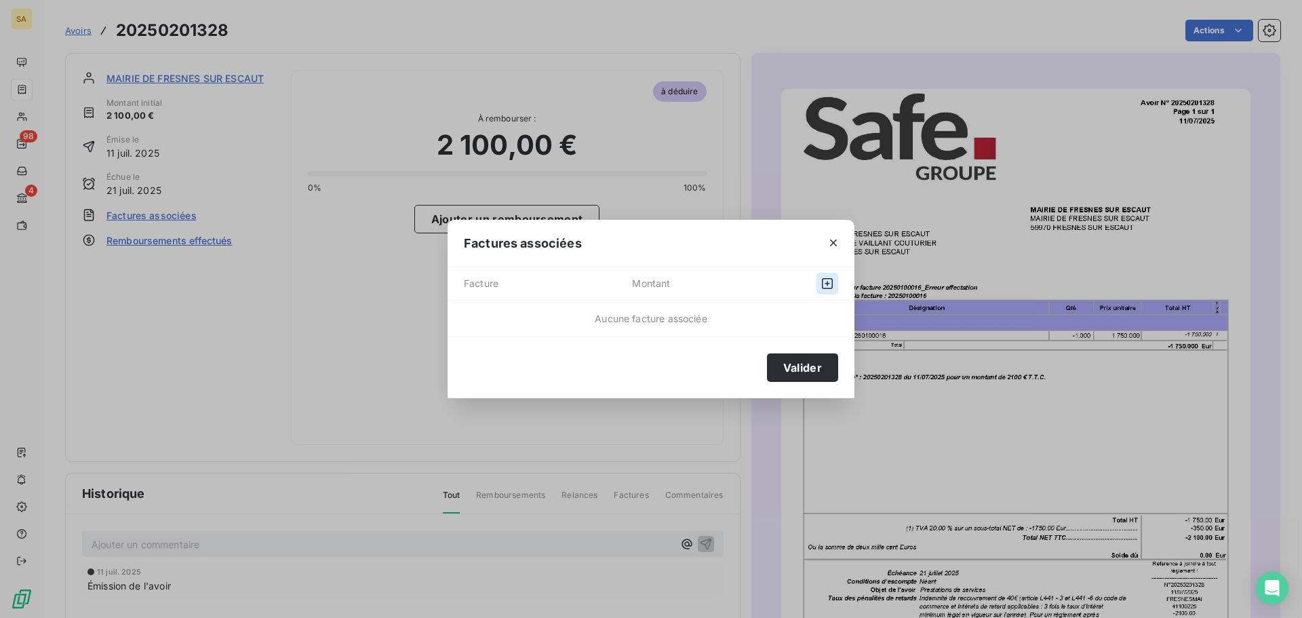
click at [836, 283] on button "button" at bounding box center [827, 284] width 22 height 22
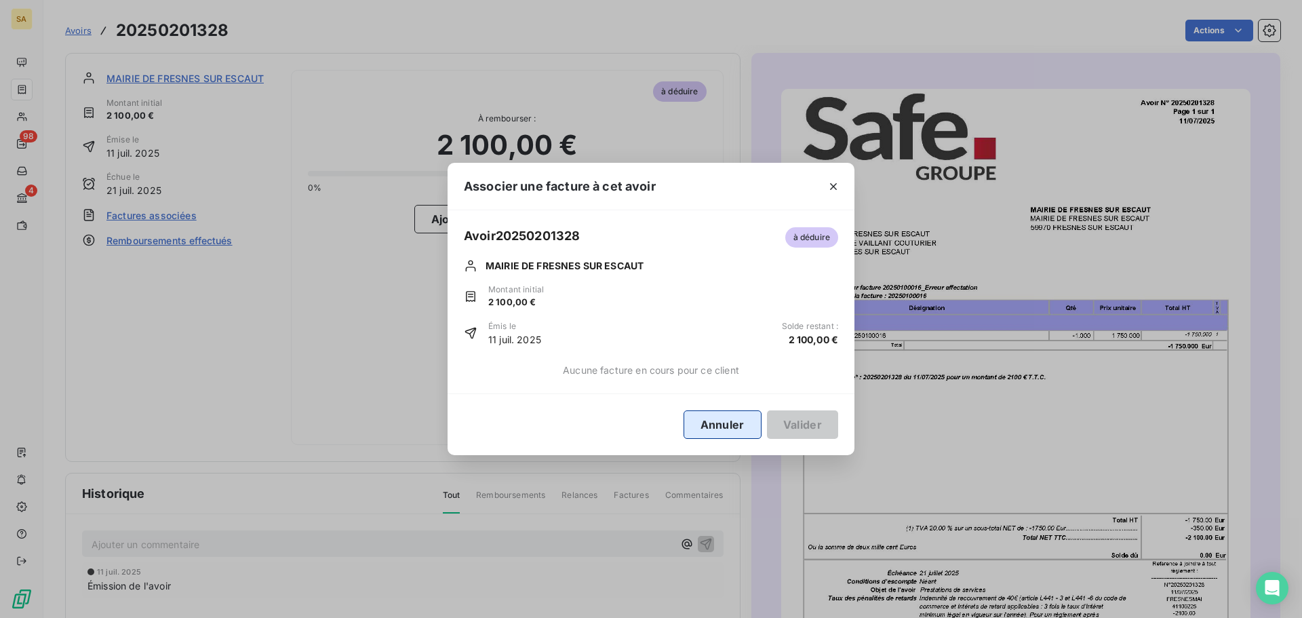
click at [709, 424] on button "Annuler" at bounding box center [722, 424] width 78 height 28
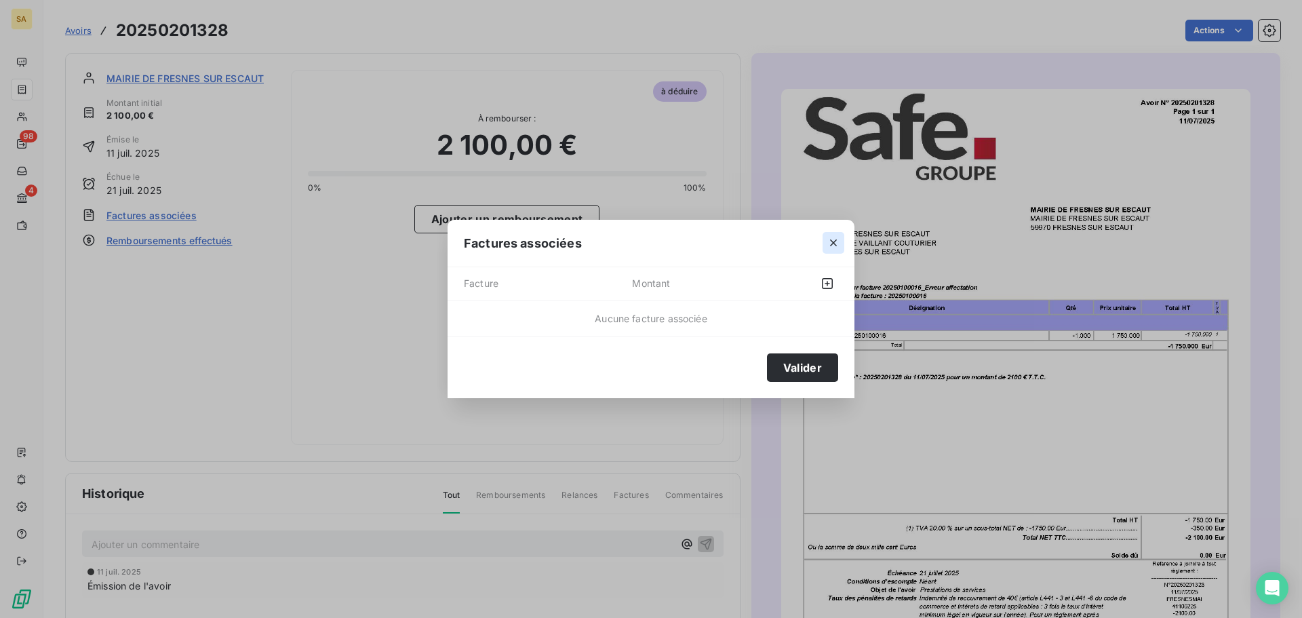
click at [831, 241] on icon "button" at bounding box center [833, 243] width 7 height 7
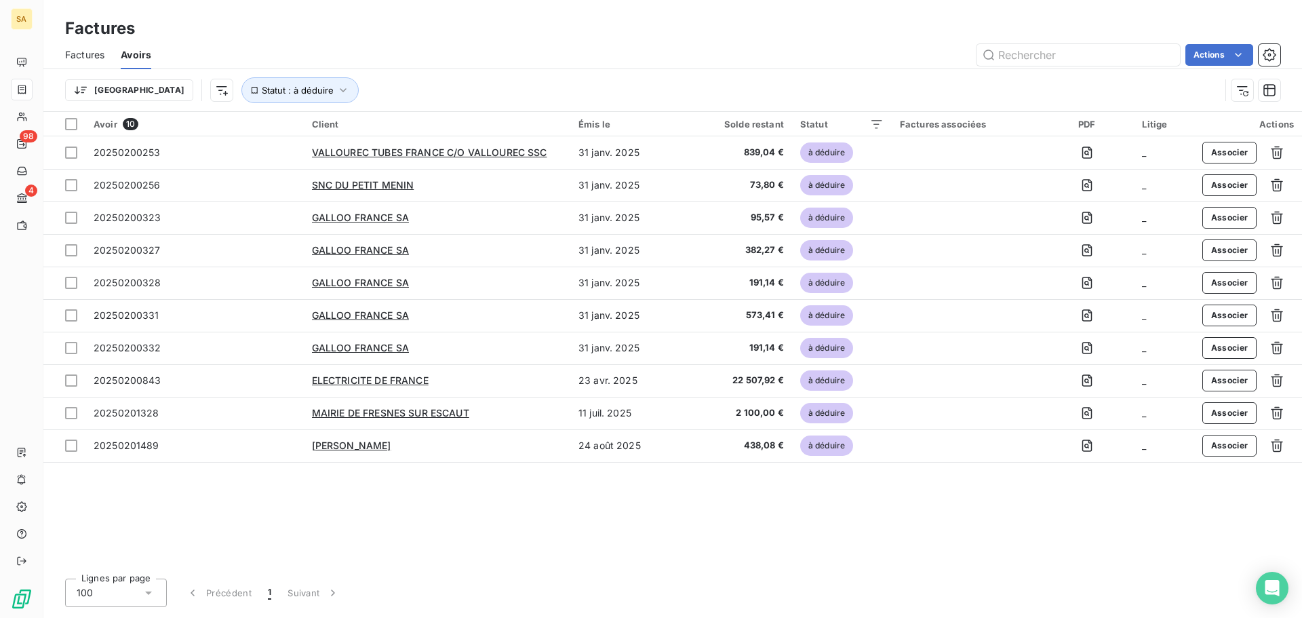
click at [89, 50] on span "Factures" at bounding box center [84, 55] width 39 height 14
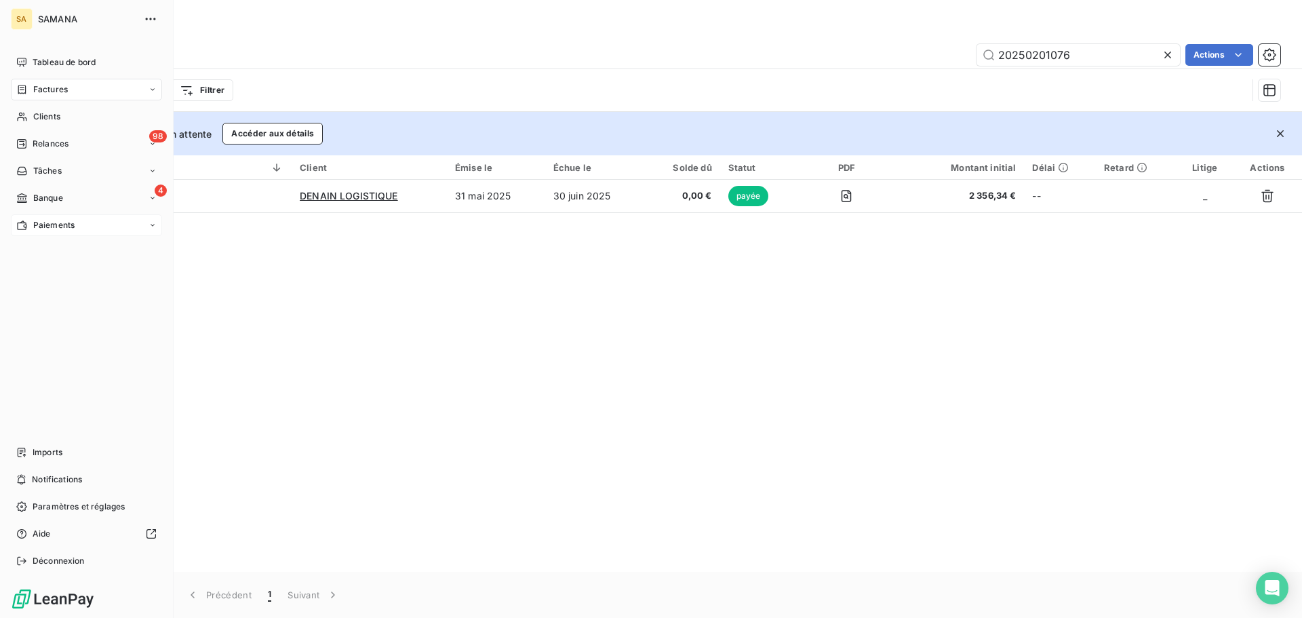
click at [35, 230] on span "Paiements" at bounding box center [53, 225] width 41 height 12
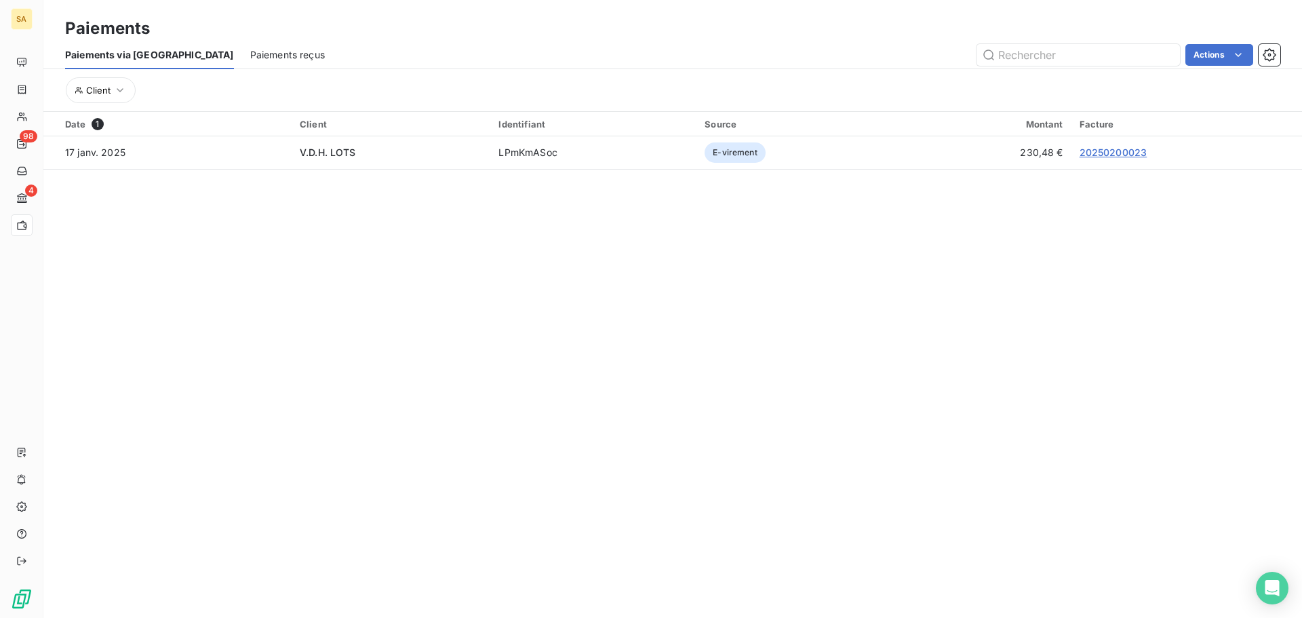
click at [258, 52] on span "Paiements reçus" at bounding box center [287, 55] width 75 height 14
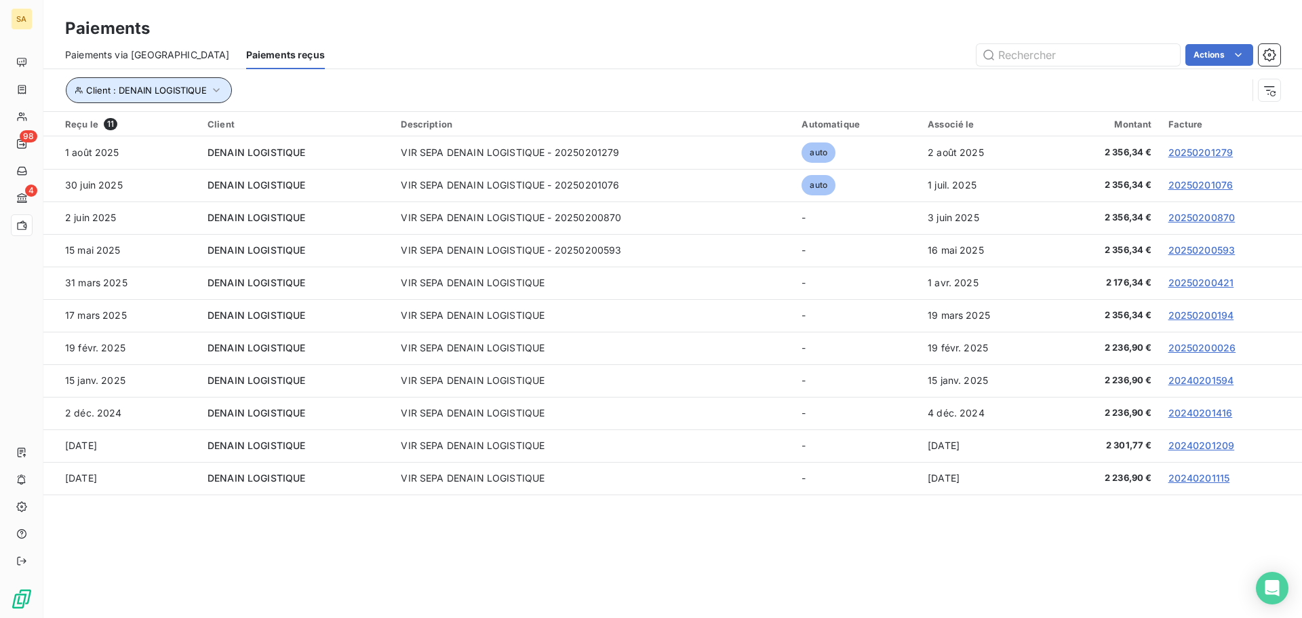
click at [210, 83] on icon "button" at bounding box center [217, 90] width 14 height 14
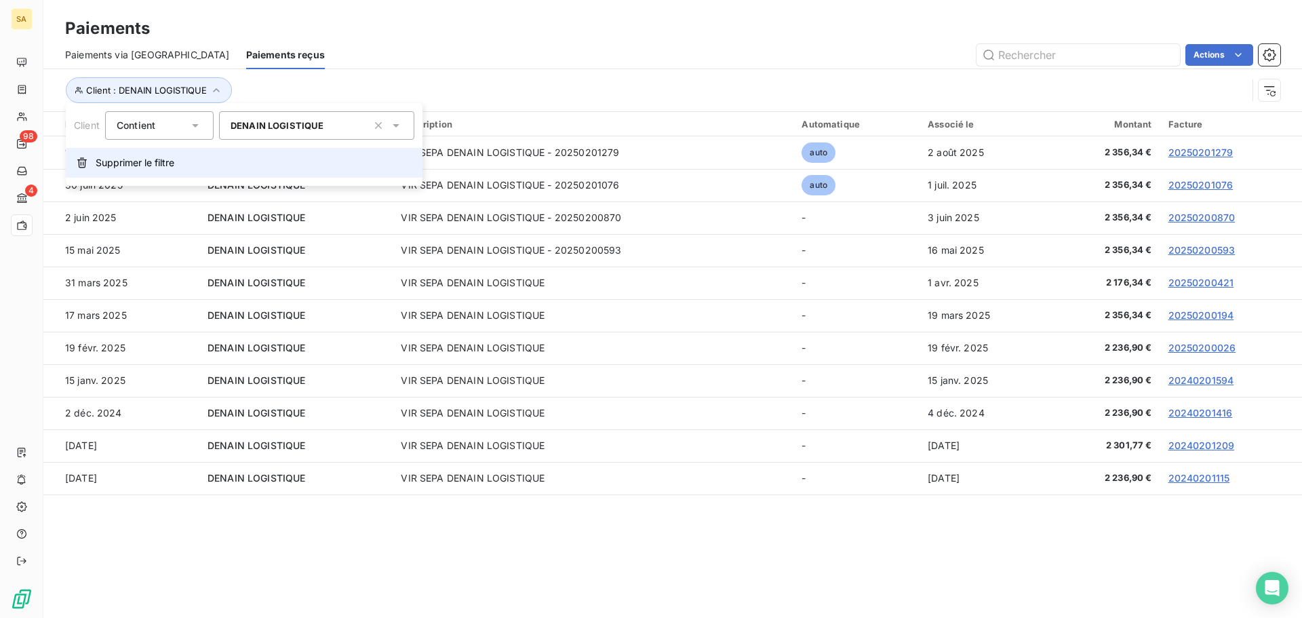
click at [149, 163] on span "Supprimer le filtre" at bounding box center [135, 163] width 79 height 14
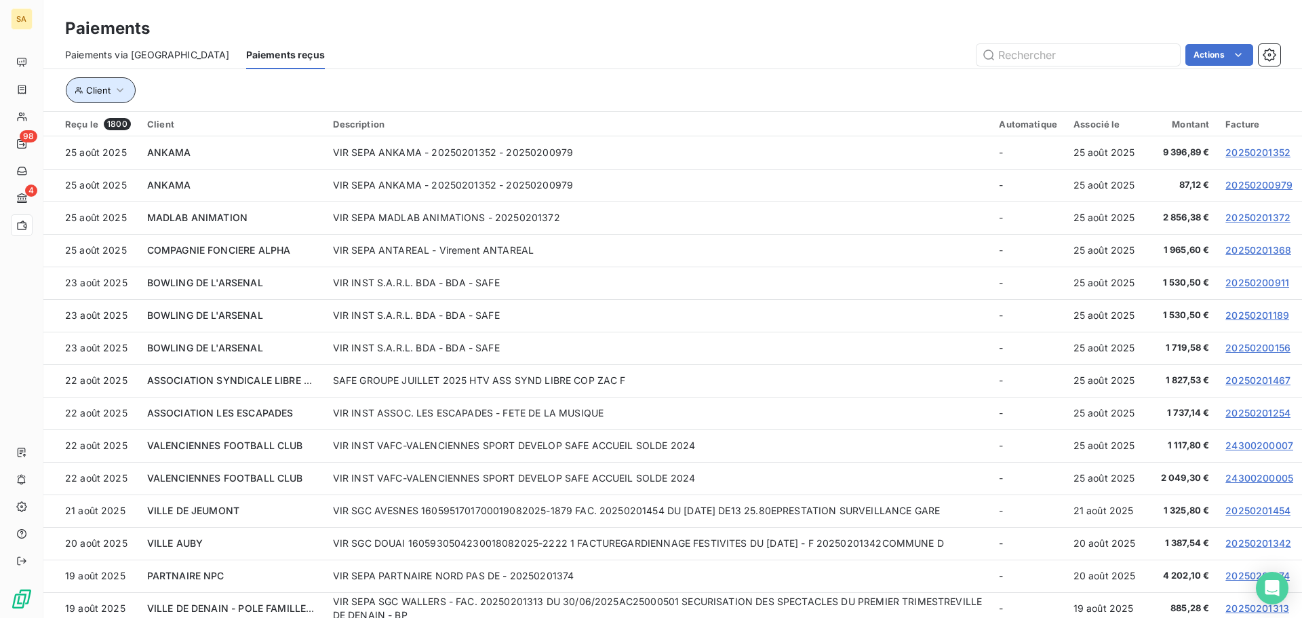
click at [108, 92] on span "Client" at bounding box center [98, 90] width 24 height 11
click at [118, 96] on icon "button" at bounding box center [120, 90] width 14 height 14
click at [73, 94] on button "Client" at bounding box center [101, 90] width 70 height 26
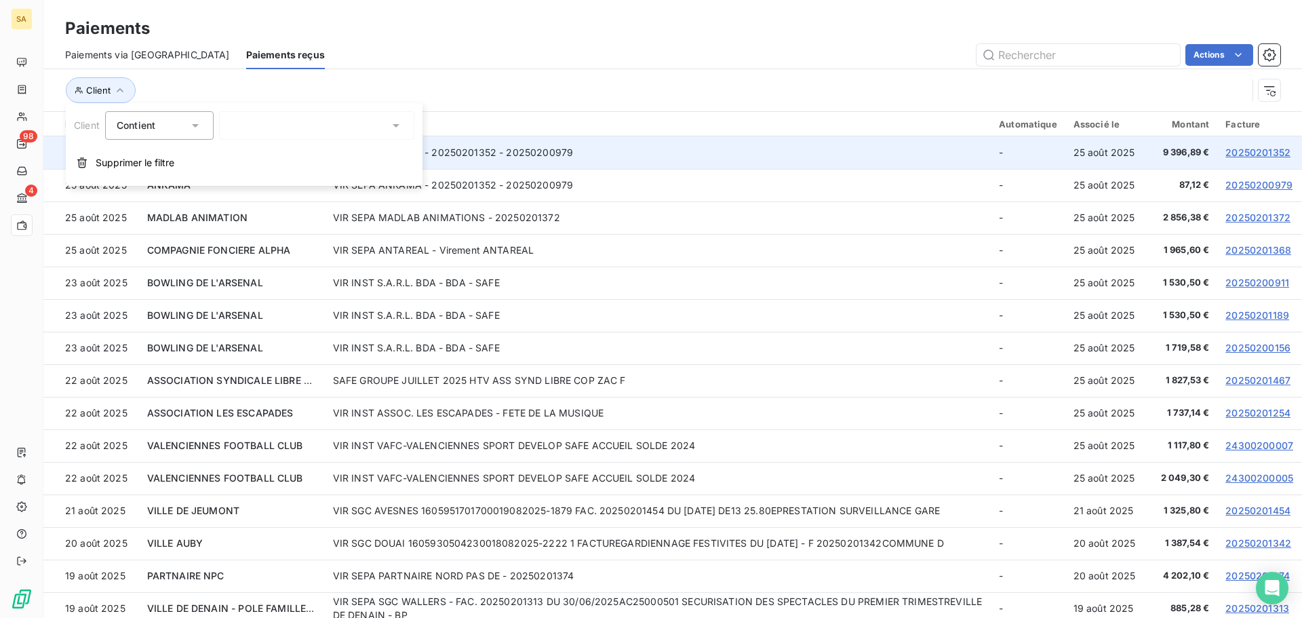
click at [128, 169] on button "Supprimer le filtre" at bounding box center [244, 163] width 357 height 30
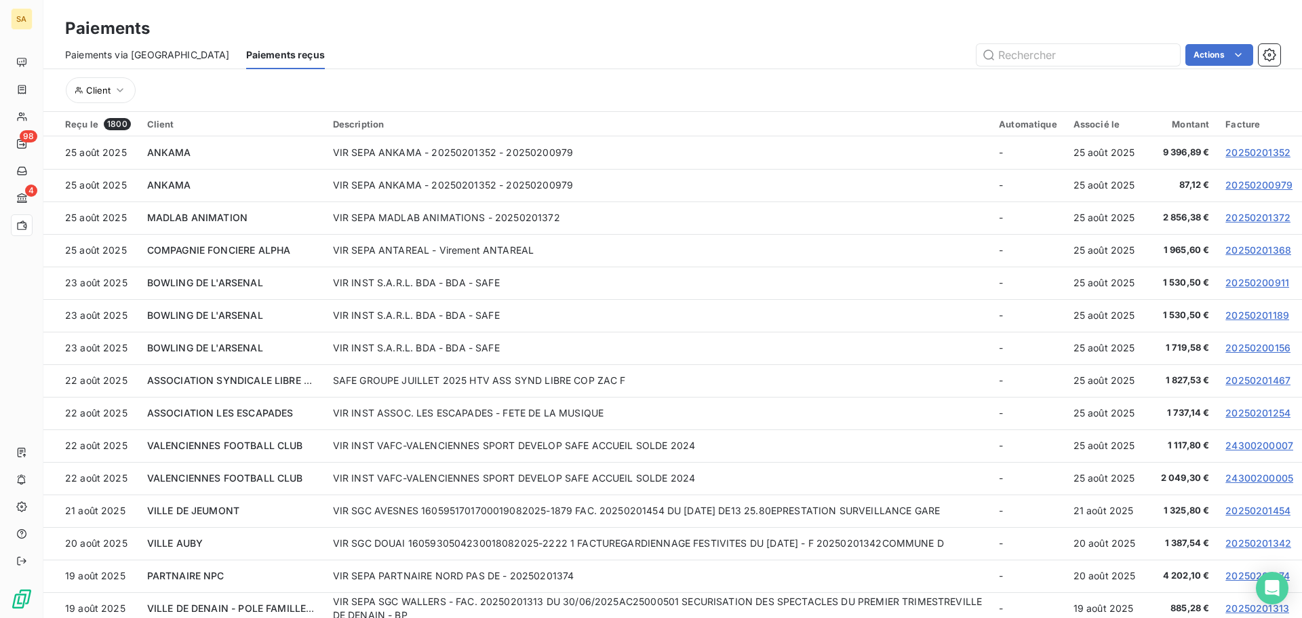
click at [1233, 54] on html "SA 98 4 Paiements Paiements via le Portail Paiements reçus Actions Client Reçu …" at bounding box center [651, 309] width 1302 height 618
click at [485, 56] on div "Actions" at bounding box center [810, 55] width 939 height 22
click at [1201, 57] on html "SA 98 4 Paiements Paiements via le Portail Paiements reçus Actions Exporter les…" at bounding box center [651, 309] width 1302 height 618
click at [1179, 84] on div "Exporter les paiements (1800 paiement)" at bounding box center [1140, 85] width 213 height 22
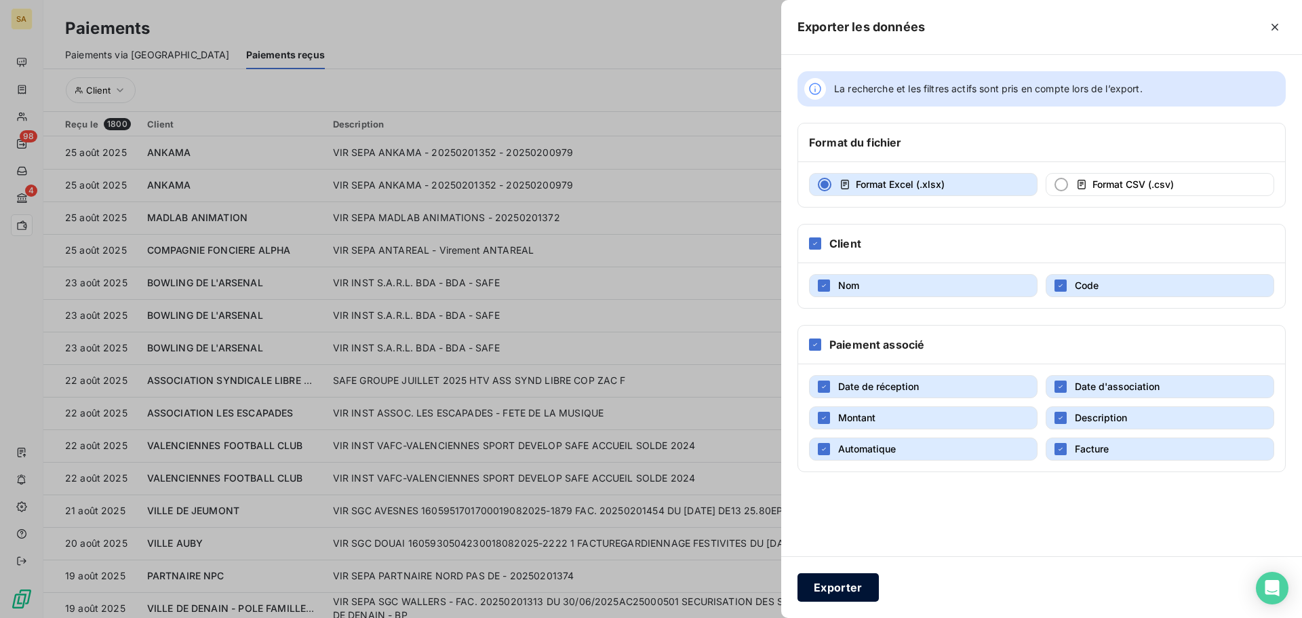
click at [856, 590] on button "Exporter" at bounding box center [837, 587] width 81 height 28
